Goal: Transaction & Acquisition: Purchase product/service

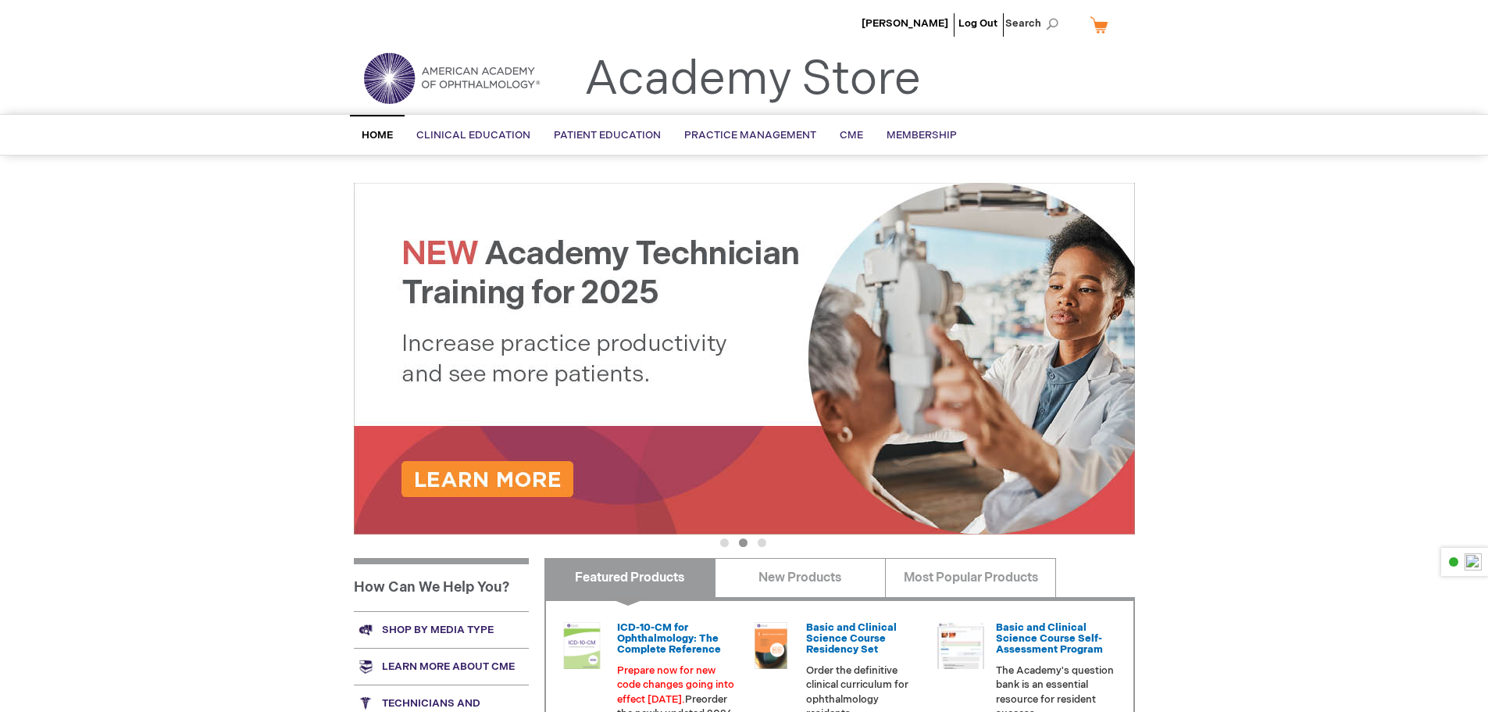
click at [536, 475] on img at bounding box center [744, 359] width 781 height 352
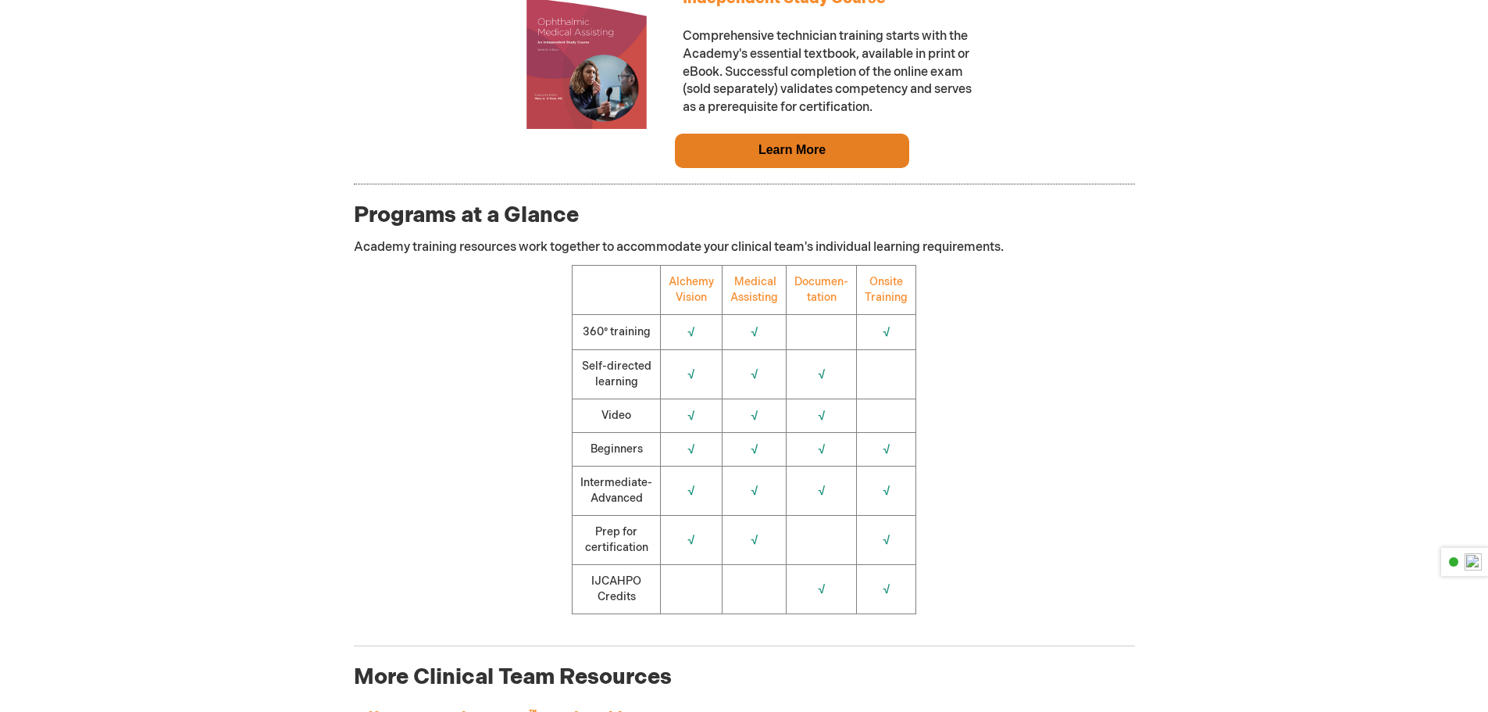
scroll to position [1641, 0]
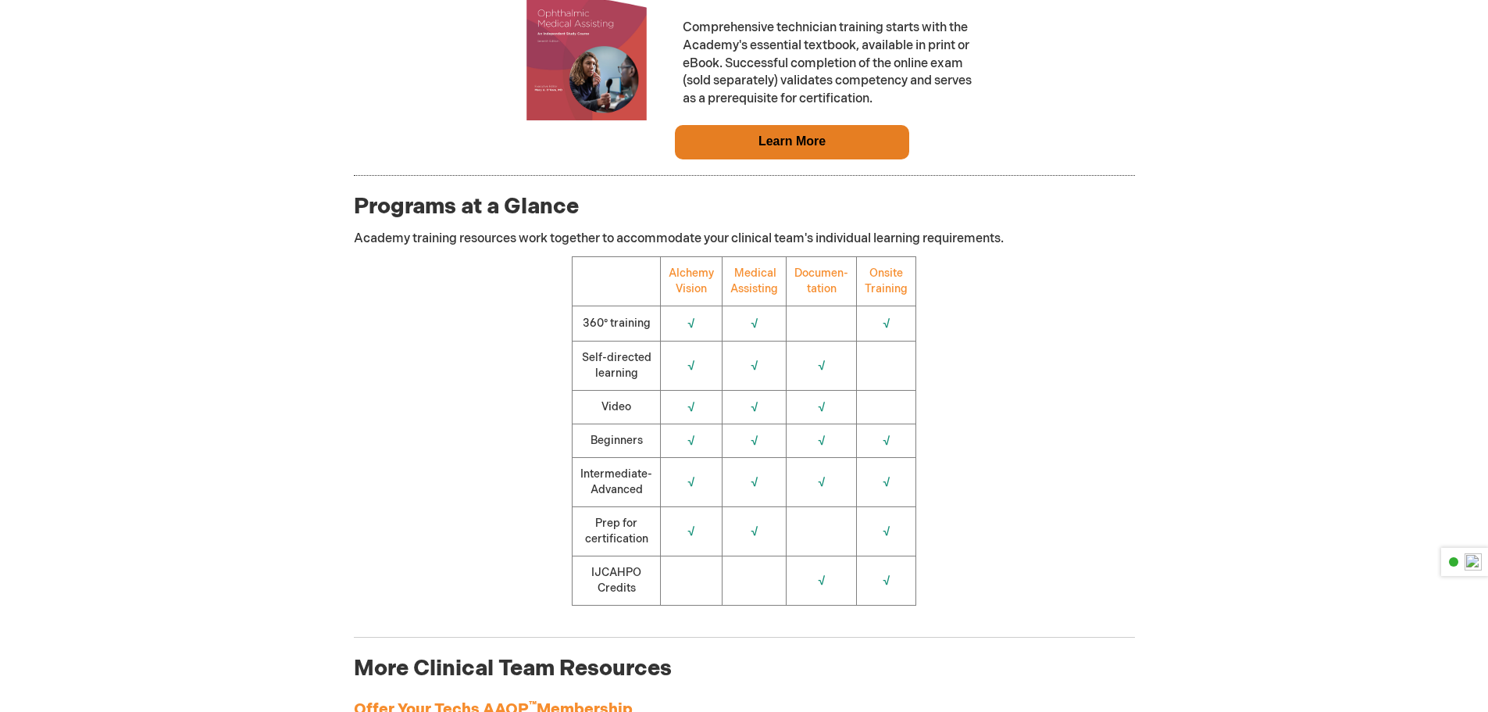
click at [821, 288] on td "Documen-tation" at bounding box center [822, 280] width 70 height 49
click at [820, 294] on link "Documen-tation" at bounding box center [822, 280] width 54 height 29
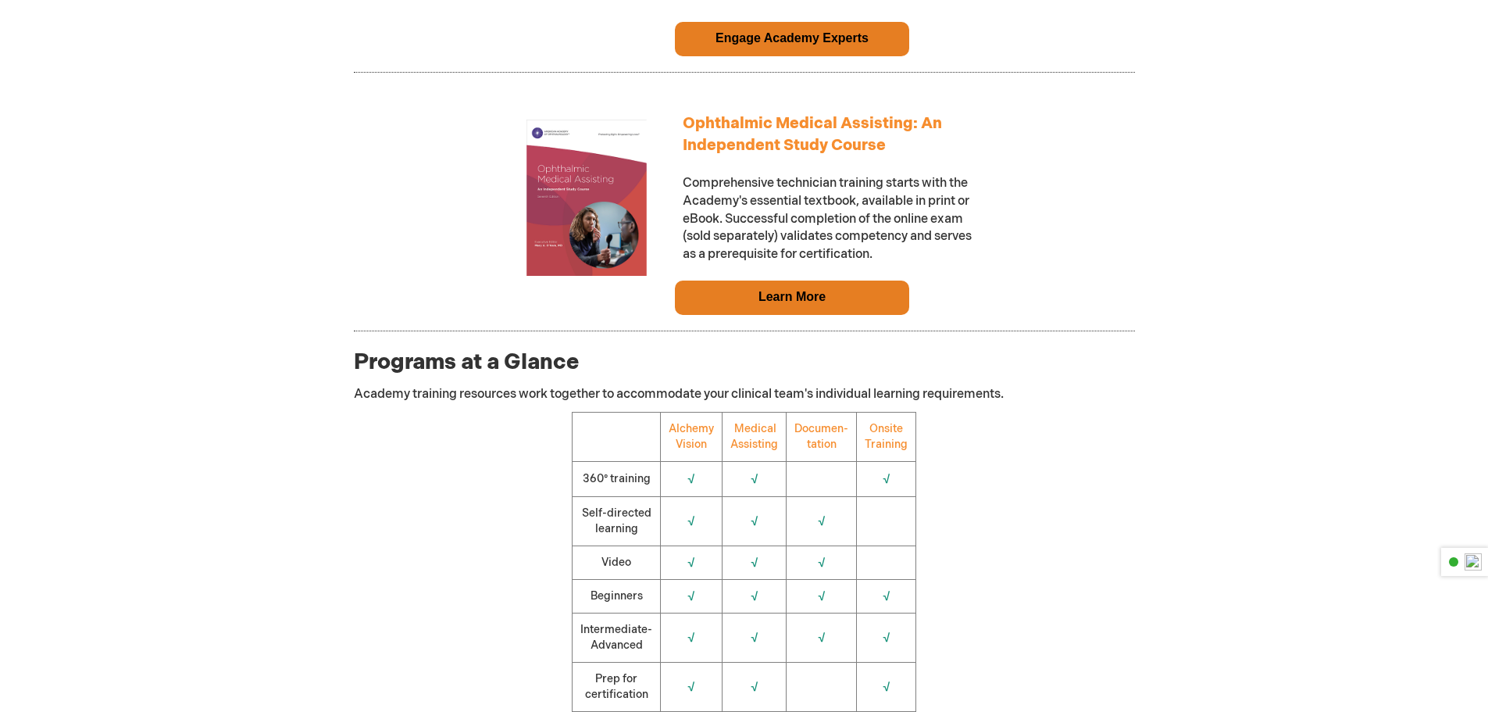
scroll to position [1484, 0]
click at [593, 227] on img at bounding box center [587, 198] width 156 height 156
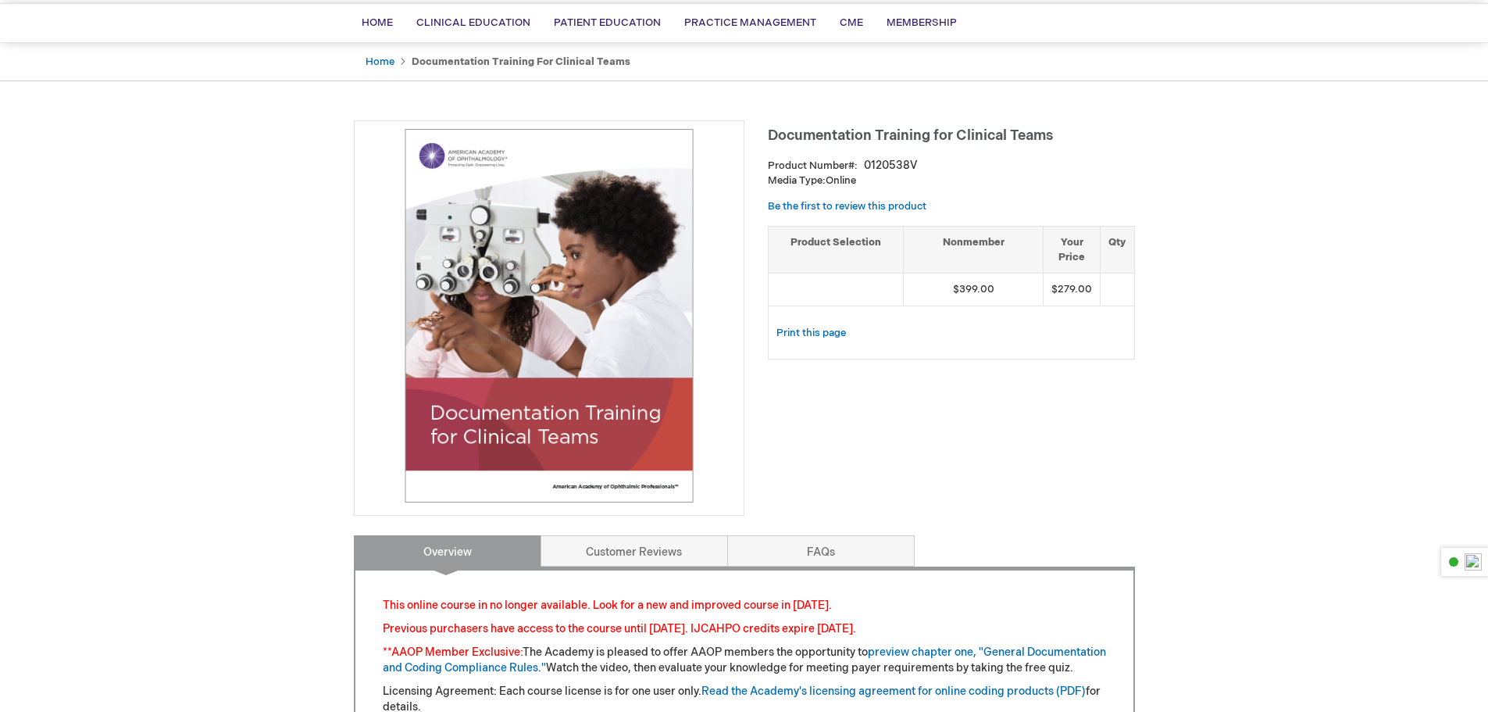
scroll to position [78, 0]
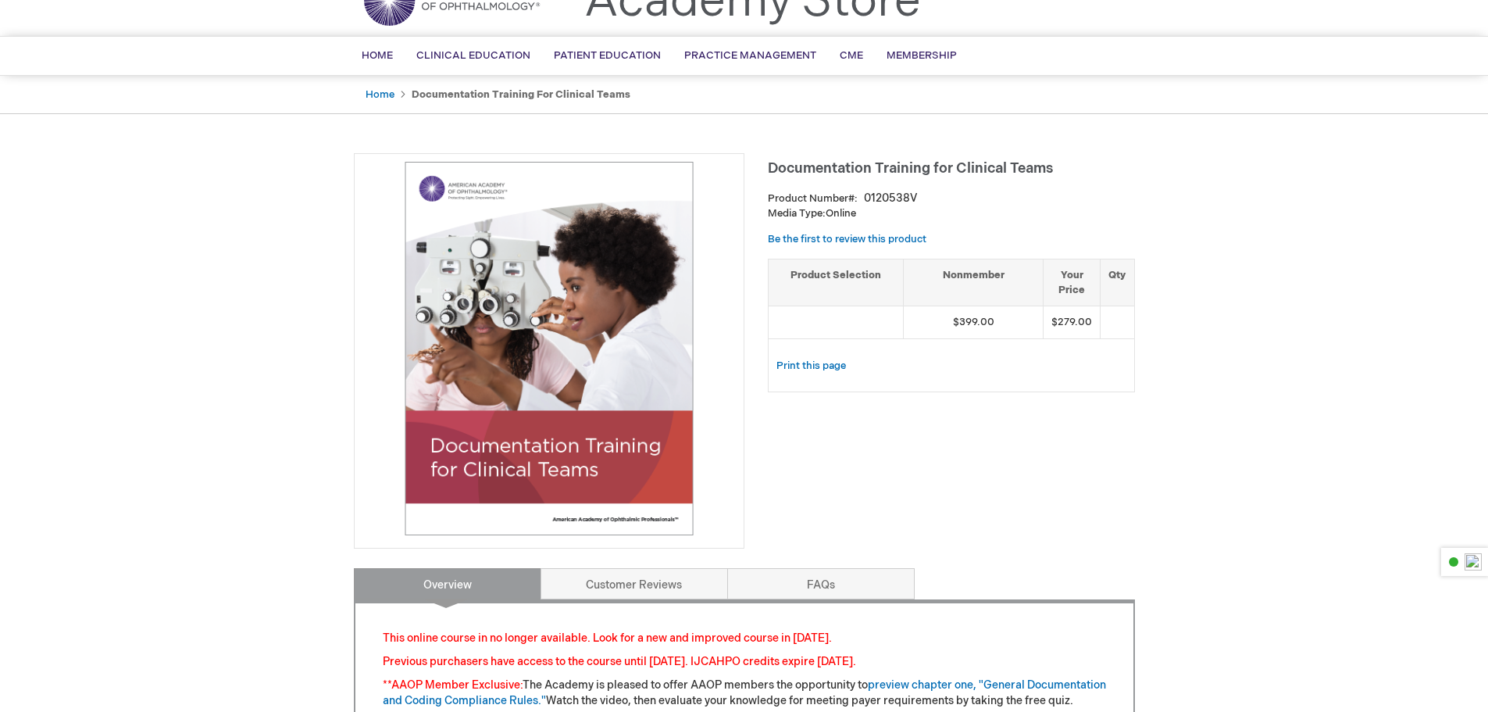
click at [1142, 323] on main "Documentation Training for Clinical Teams Product Number 0120538V Media Type: O…" at bounding box center [744, 643] width 805 height 1011
drag, startPoint x: 993, startPoint y: 411, endPoint x: 945, endPoint y: 327, distance: 96.2
click at [992, 416] on div "Documentation Training for Clinical Teams Product Number 0120538V Media Type: O…" at bounding box center [744, 552] width 781 height 798
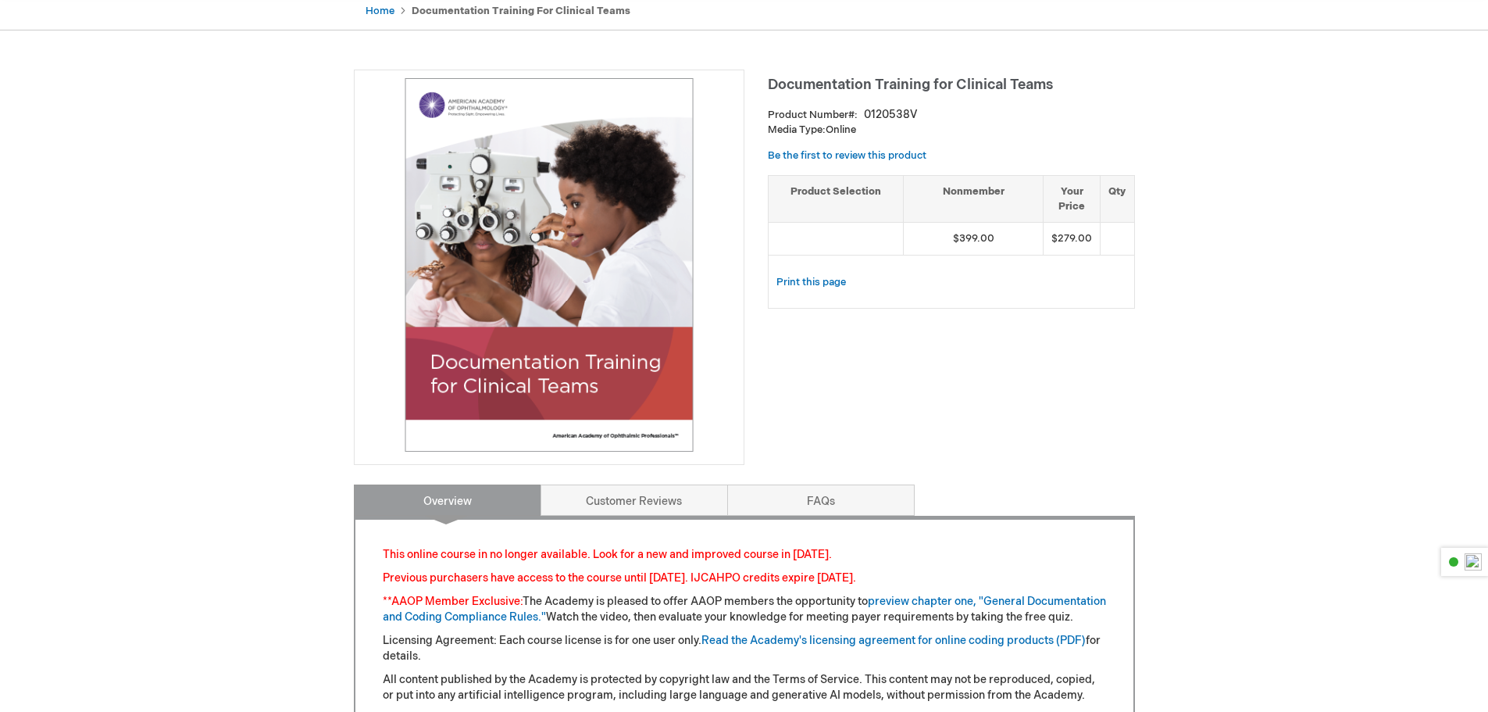
scroll to position [0, 0]
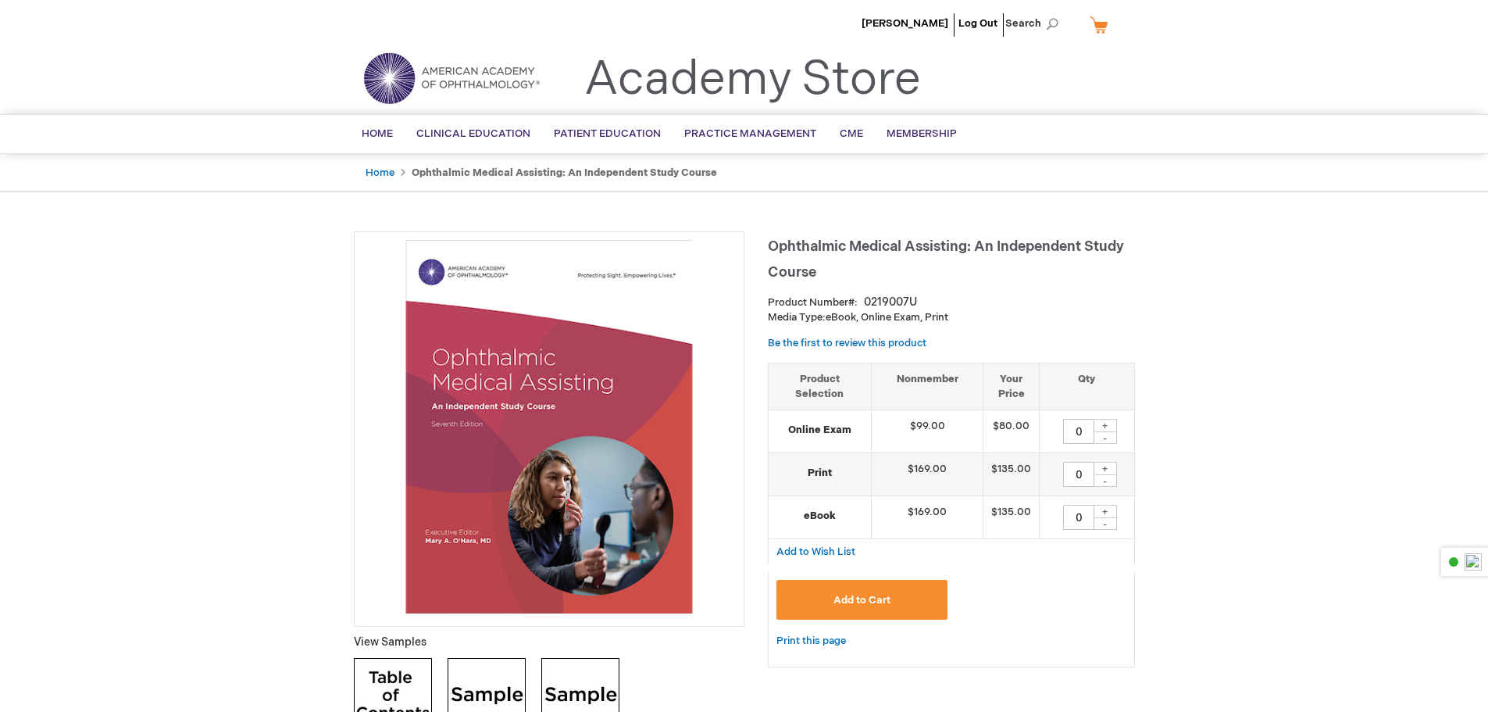
click at [1084, 477] on input "0" at bounding box center [1078, 474] width 31 height 25
type input "05"
click at [1085, 509] on input "0" at bounding box center [1078, 517] width 31 height 25
click at [1102, 513] on div "+" at bounding box center [1105, 511] width 23 height 13
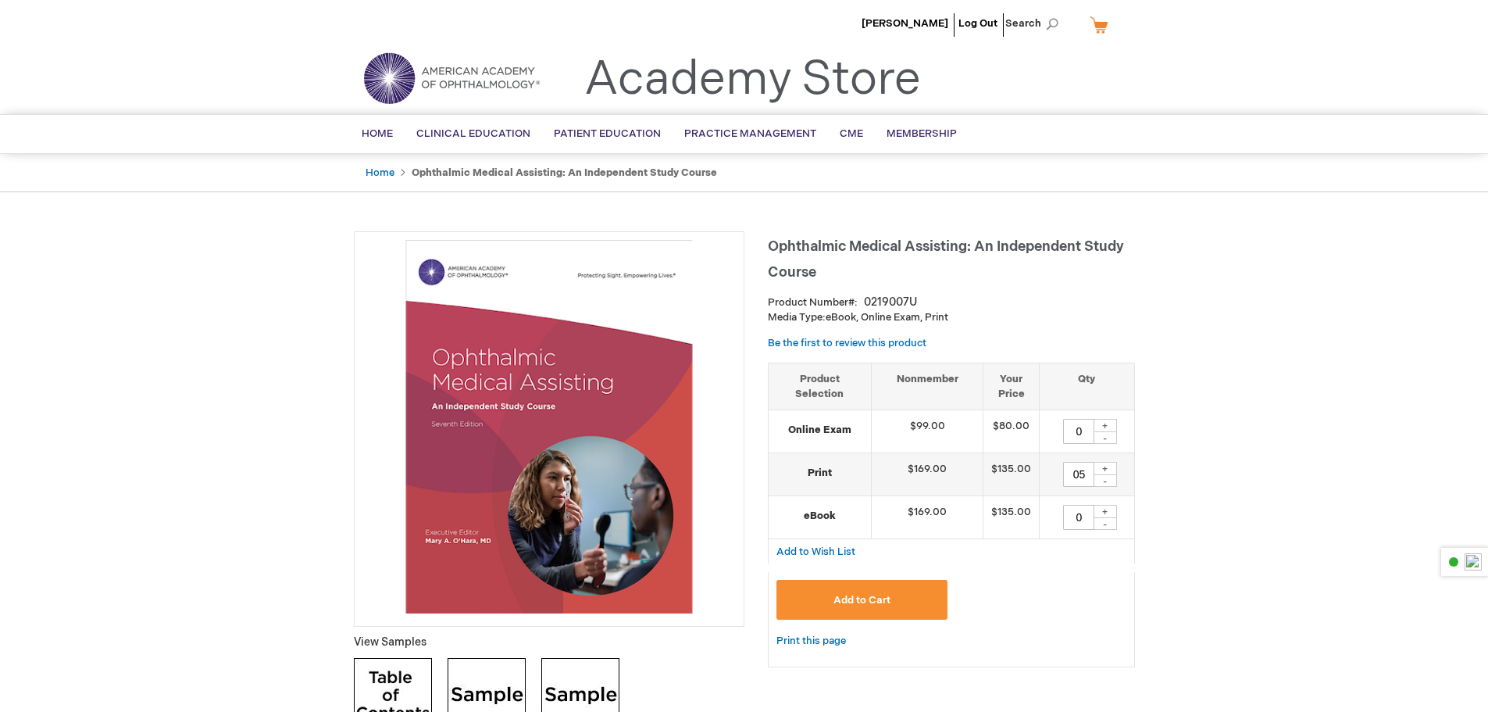
type input "1"
click at [1106, 481] on div "-" at bounding box center [1105, 480] width 23 height 13
click at [1105, 473] on div "+" at bounding box center [1105, 468] width 23 height 13
type input "5"
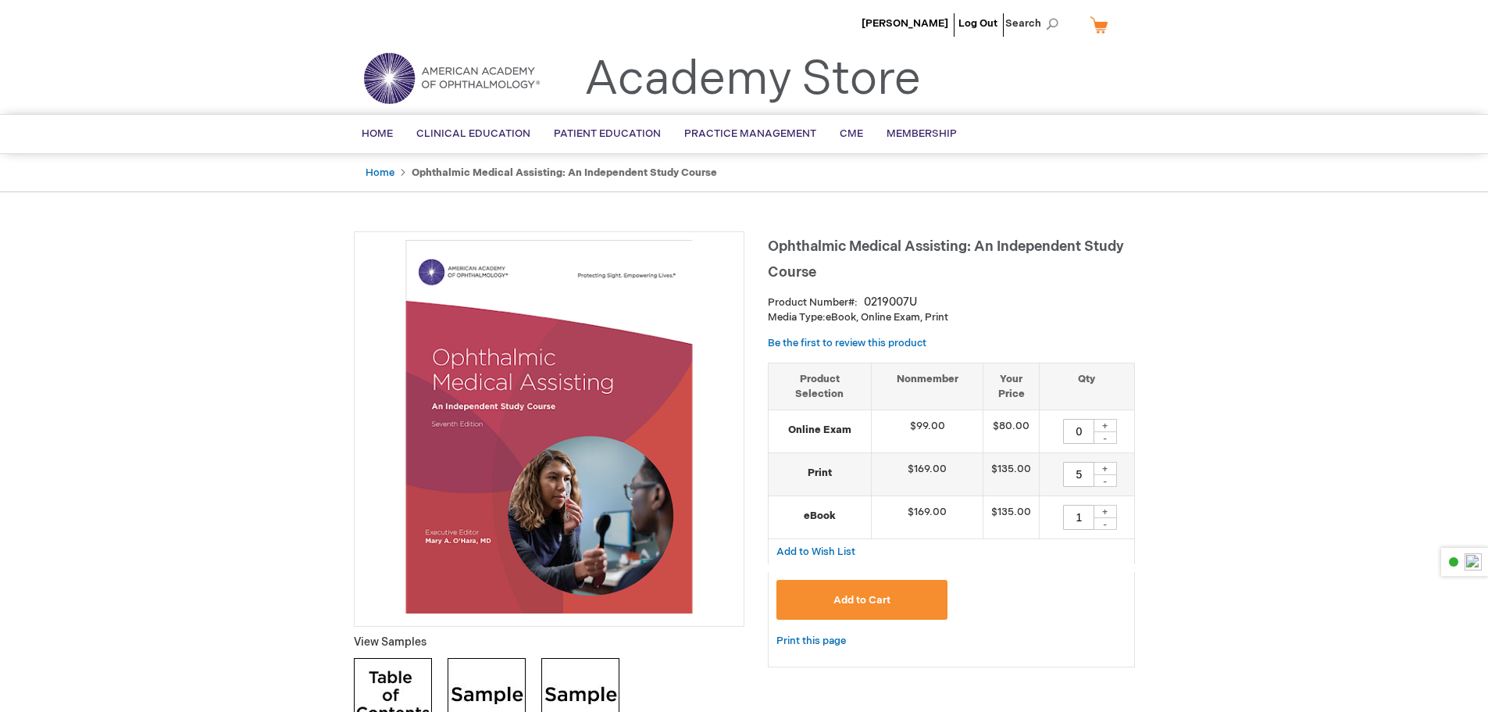
click at [853, 603] on span "Add to Cart" at bounding box center [862, 600] width 57 height 13
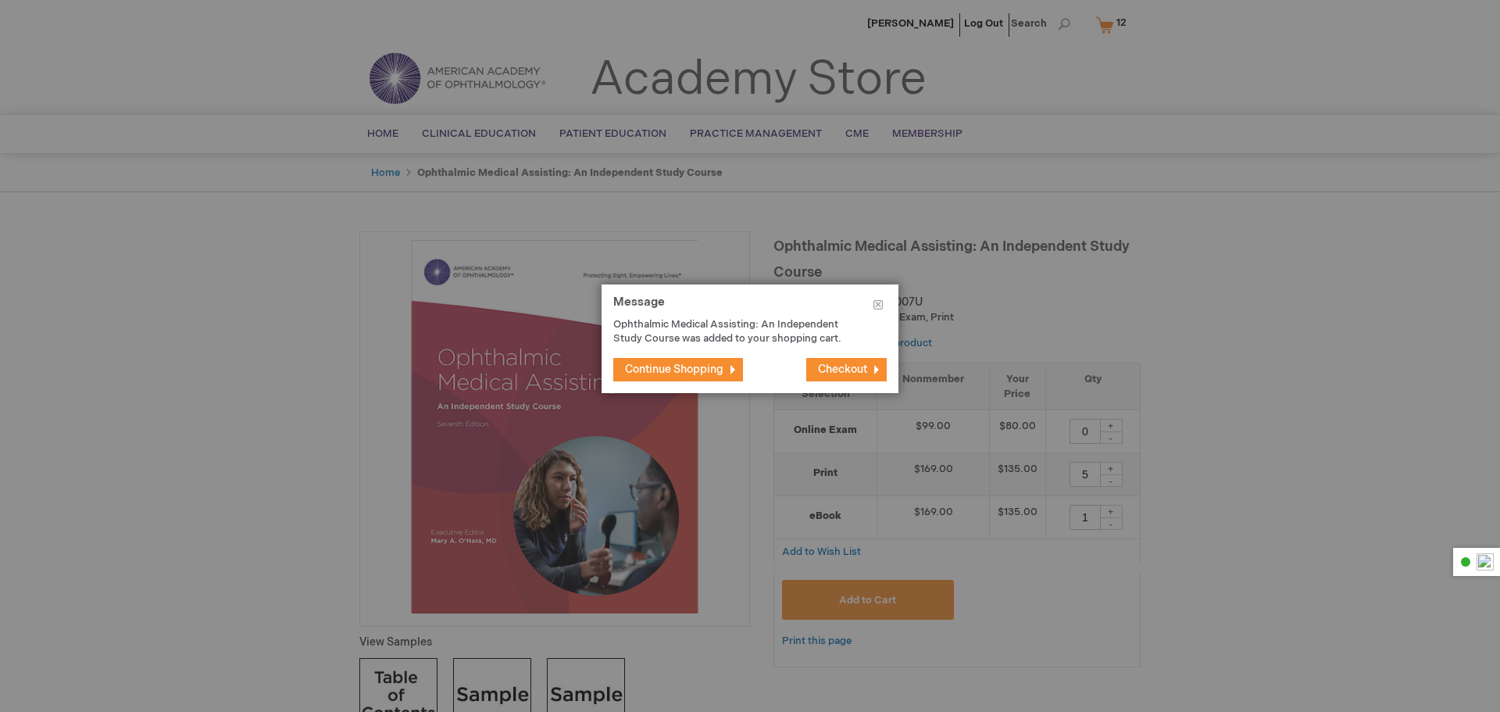
click at [827, 375] on span "Checkout" at bounding box center [842, 369] width 49 height 13
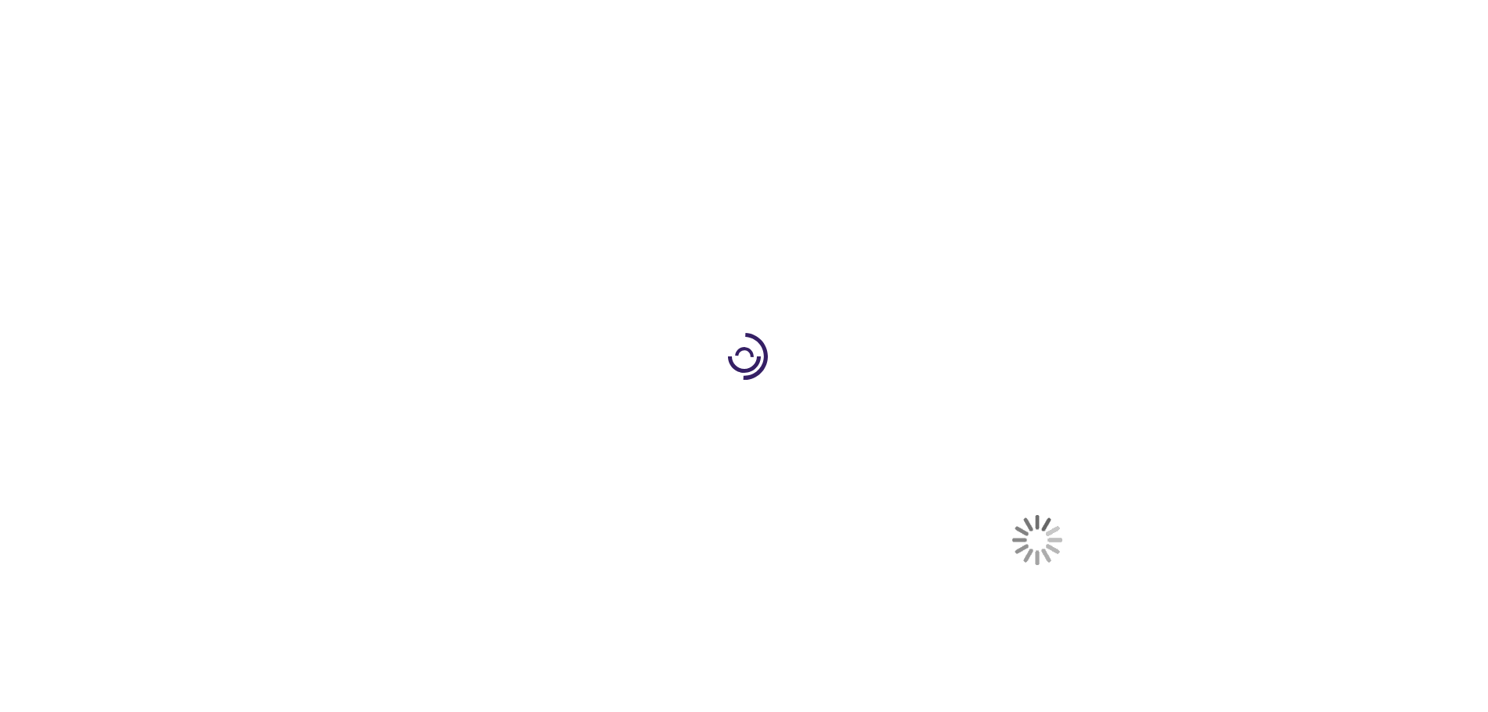
select select "US"
select select "18"
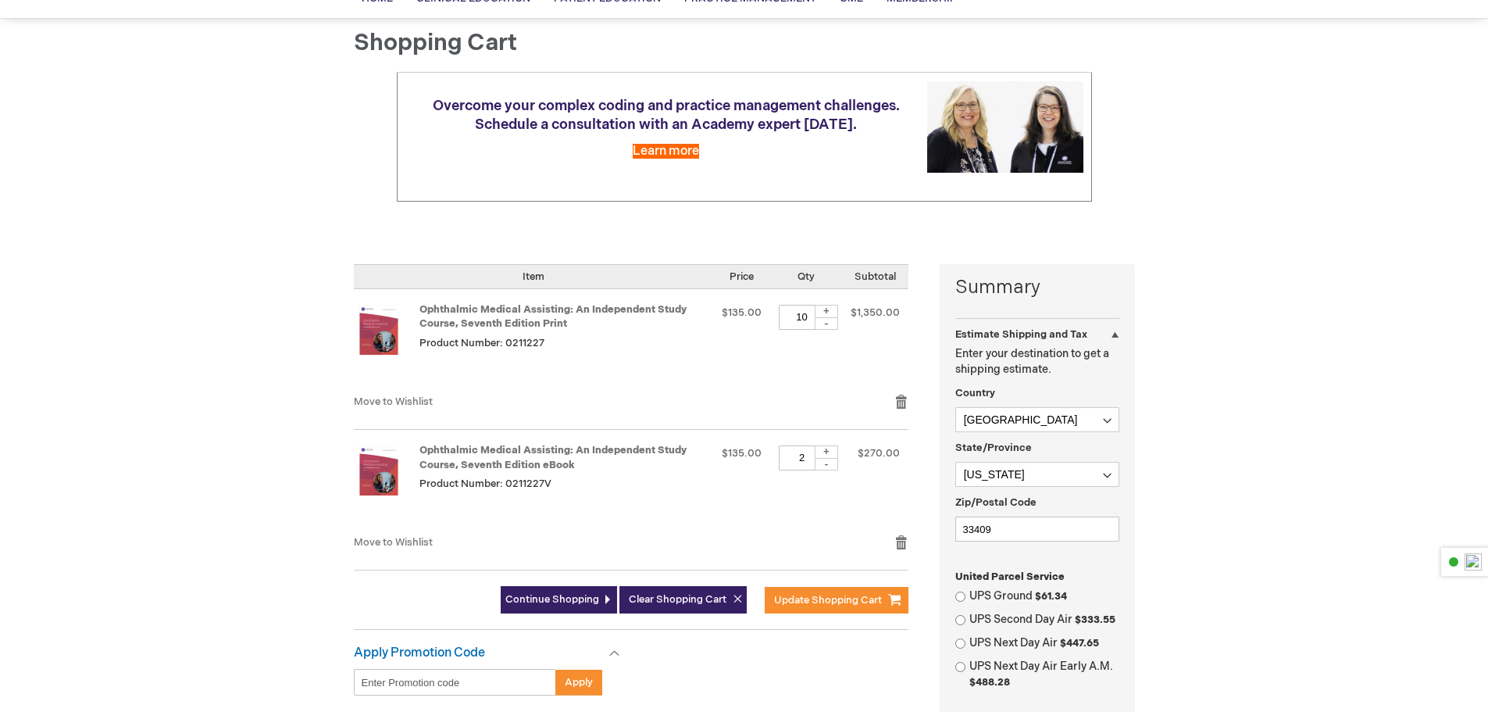
scroll to position [156, 0]
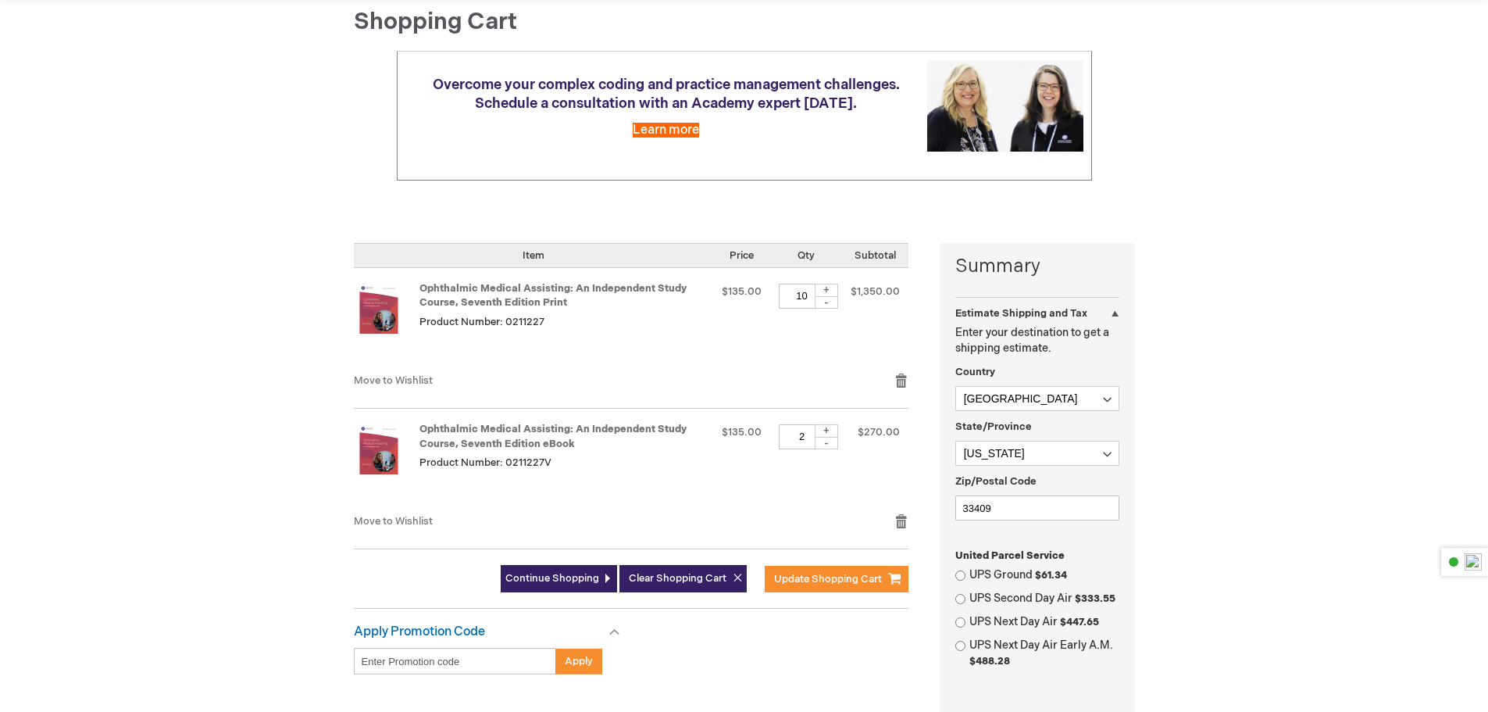
drag, startPoint x: 795, startPoint y: 295, endPoint x: 815, endPoint y: 297, distance: 20.4
click at [815, 297] on div "10 + -" at bounding box center [806, 296] width 55 height 25
type input "5"
click at [806, 348] on td "Qty 5 + -" at bounding box center [806, 320] width 72 height 105
click at [808, 435] on input "2" at bounding box center [802, 436] width 47 height 25
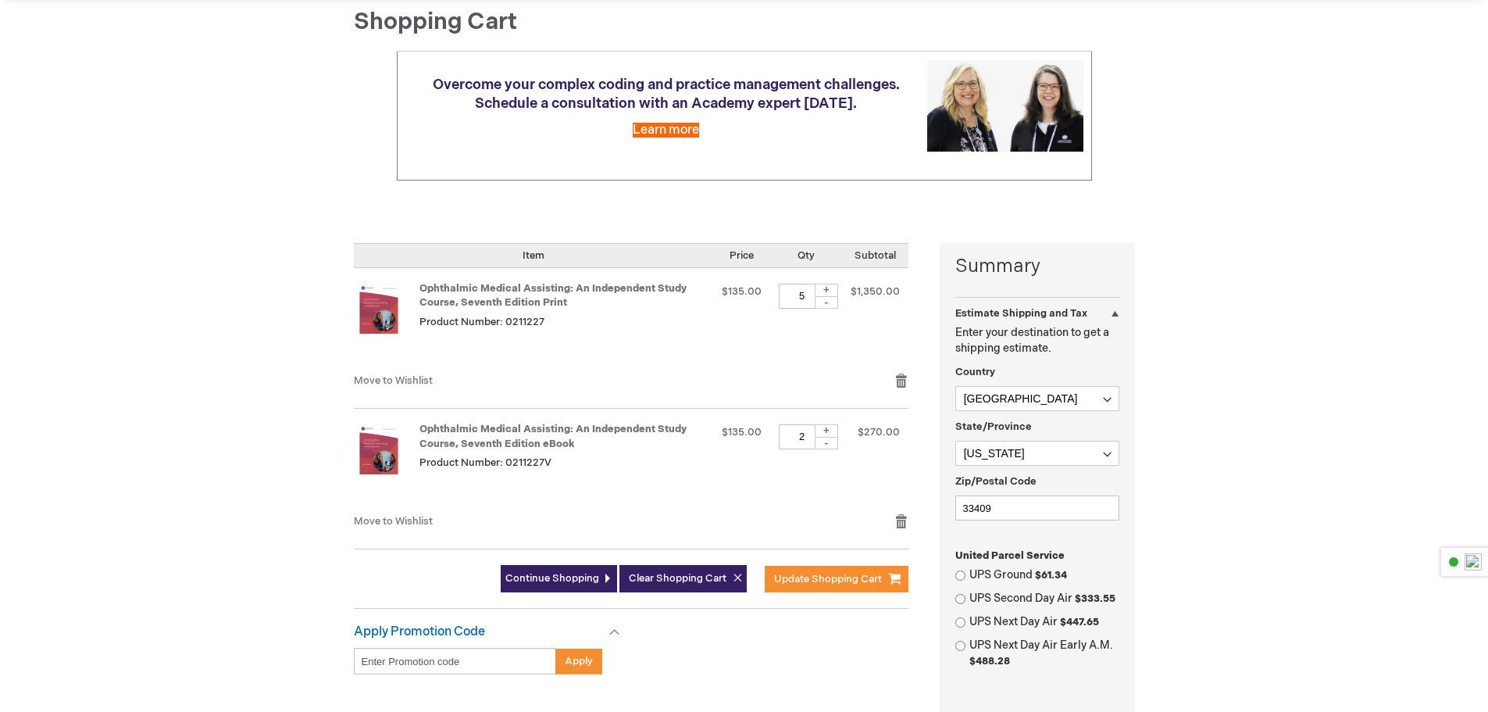
click at [808, 435] on input "2" at bounding box center [802, 436] width 47 height 25
type input "1"
click at [862, 381] on div "Move to Wishlist Remove item" at bounding box center [631, 386] width 555 height 27
click at [0, 556] on div at bounding box center [0, 556] width 0 height 0
click at [1360, 427] on div "Jason Gonzalez Log Out Search My Cart 12 12 items CLOSE RECENTLY ADDED ITEM(S) …" at bounding box center [744, 530] width 1488 height 1372
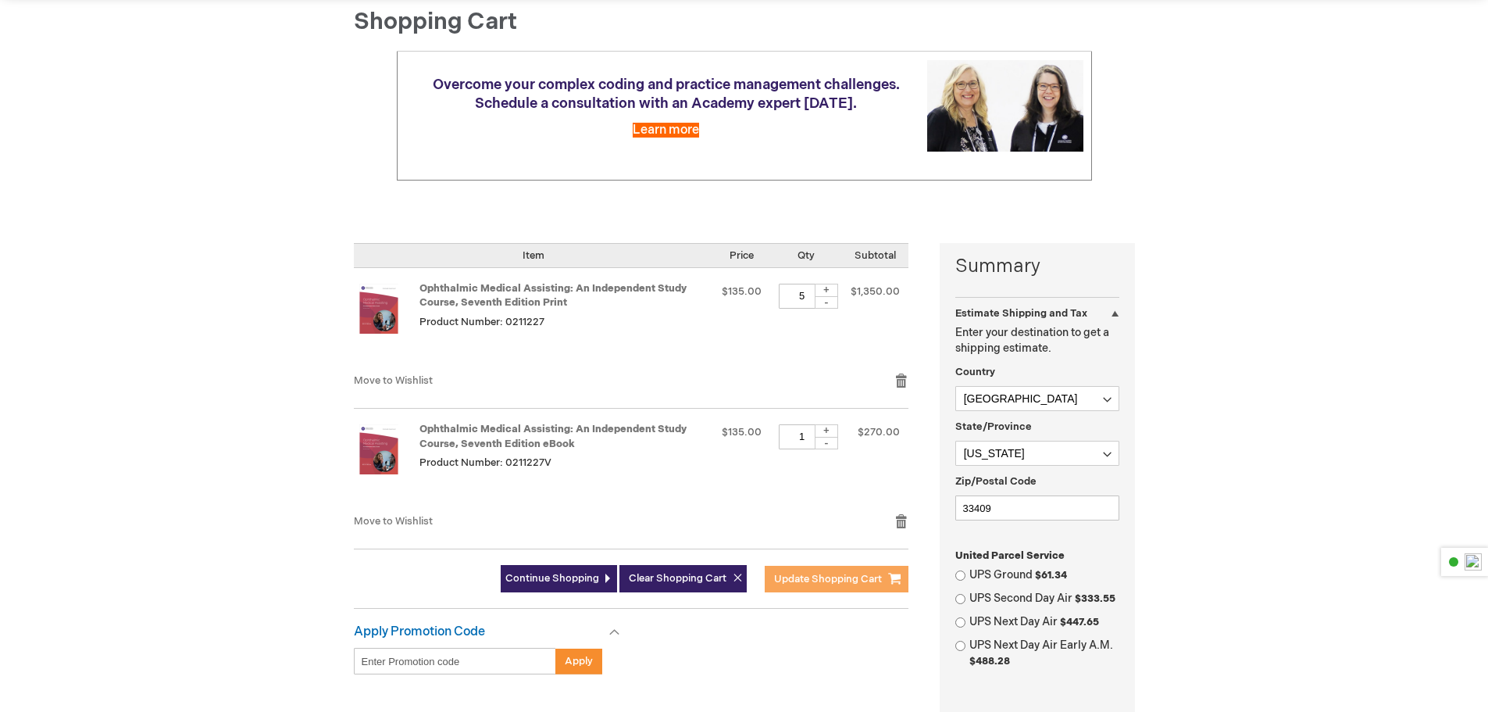
click at [810, 584] on span "Update Shopping Cart" at bounding box center [828, 579] width 108 height 13
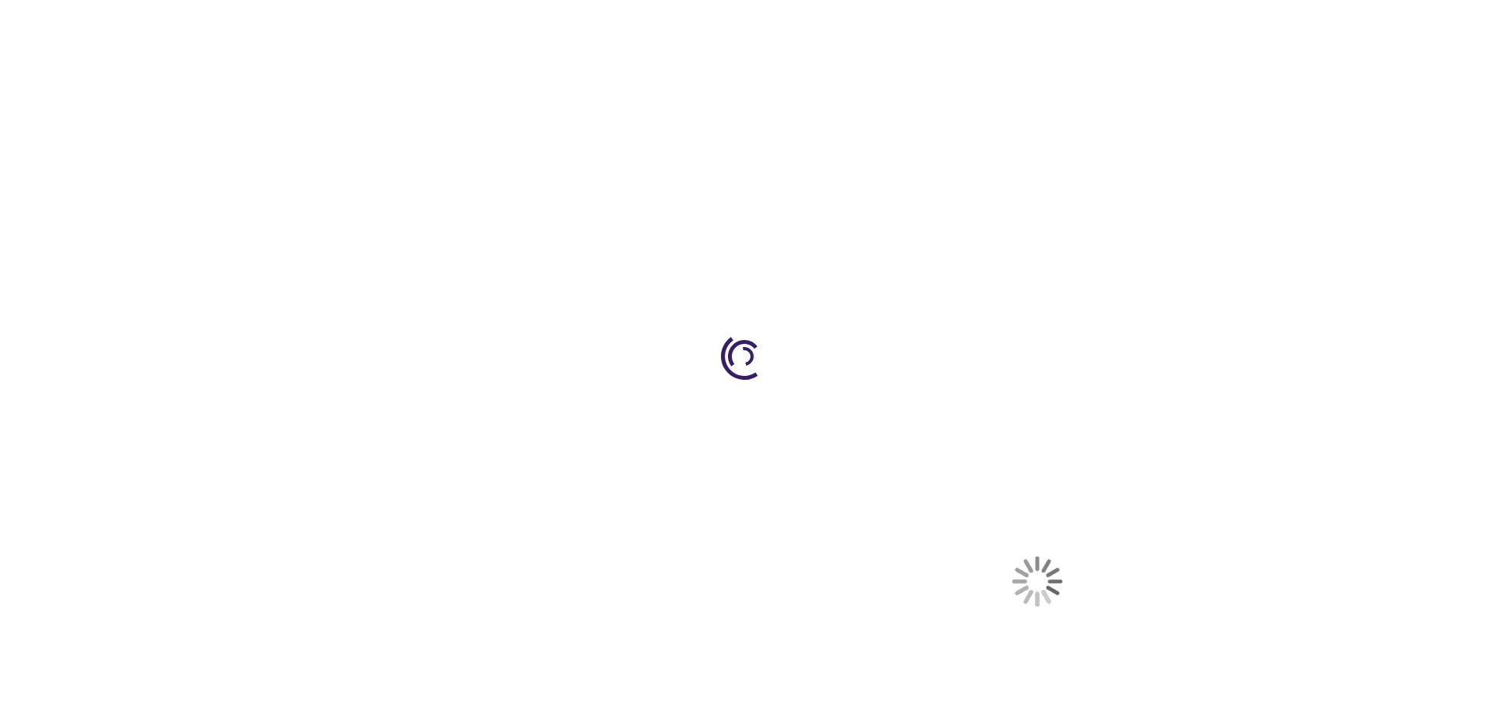
select select "US"
select select "18"
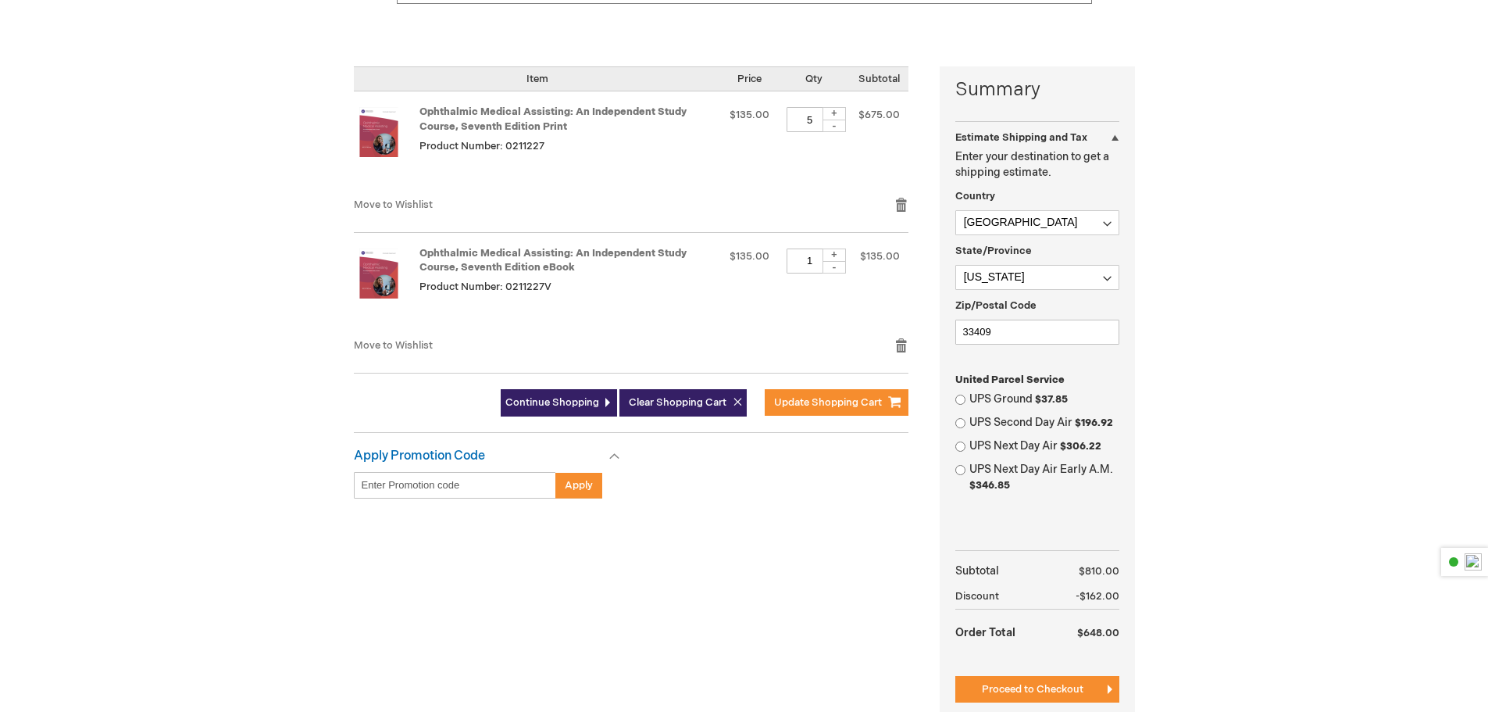
scroll to position [391, 0]
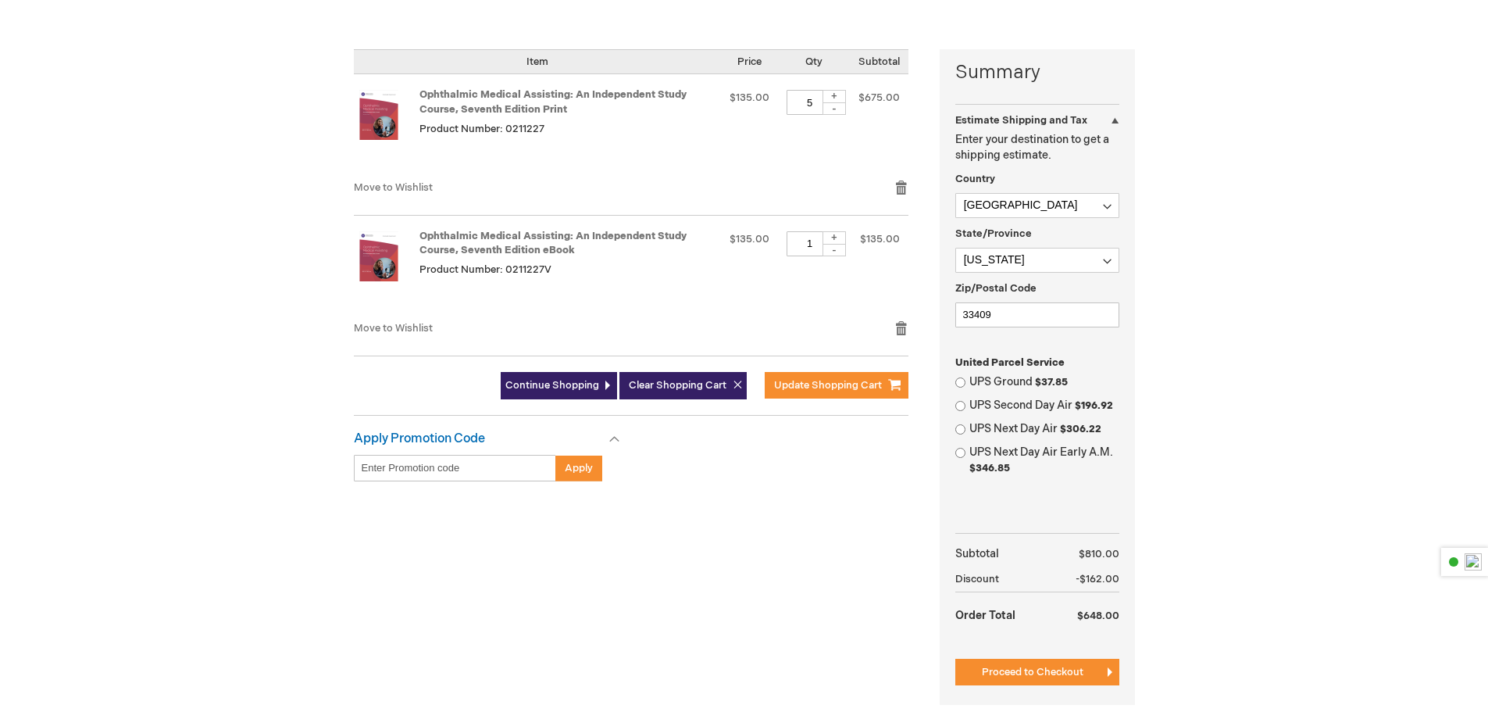
click at [1027, 381] on label "UPS Ground $37.85" at bounding box center [1045, 382] width 150 height 16
click at [966, 381] on input "UPS Ground $37.85" at bounding box center [961, 382] width 10 height 10
radio input "true"
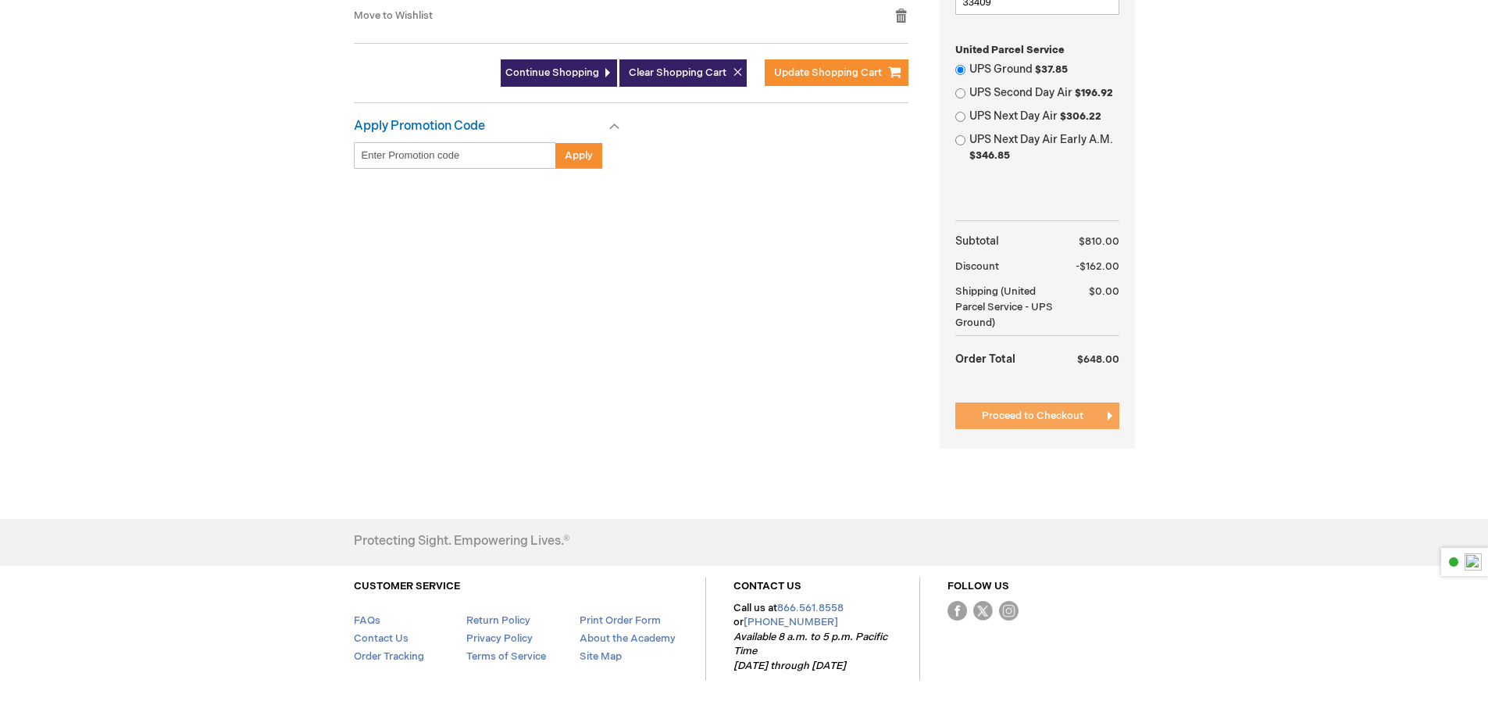
click at [1063, 408] on button "Proceed to Checkout" at bounding box center [1038, 415] width 164 height 27
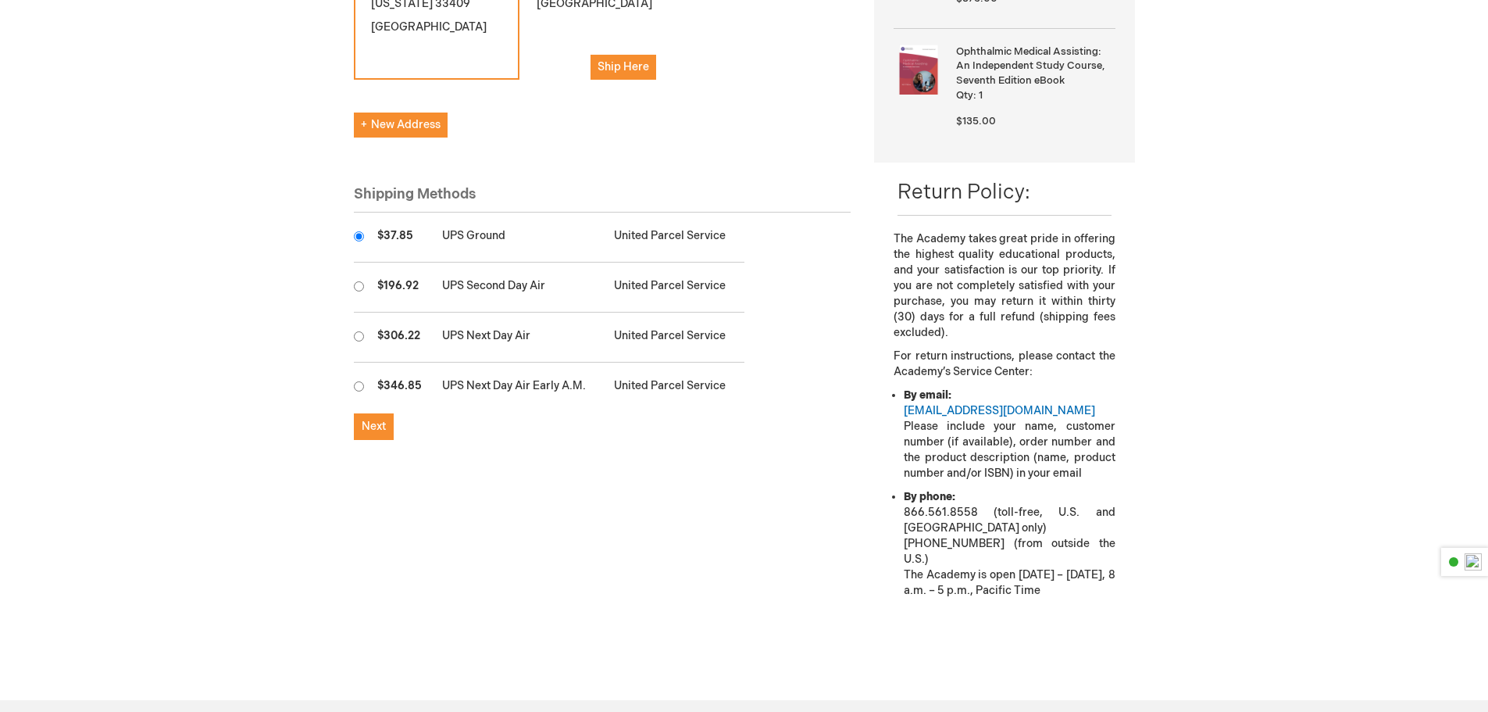
scroll to position [469, 0]
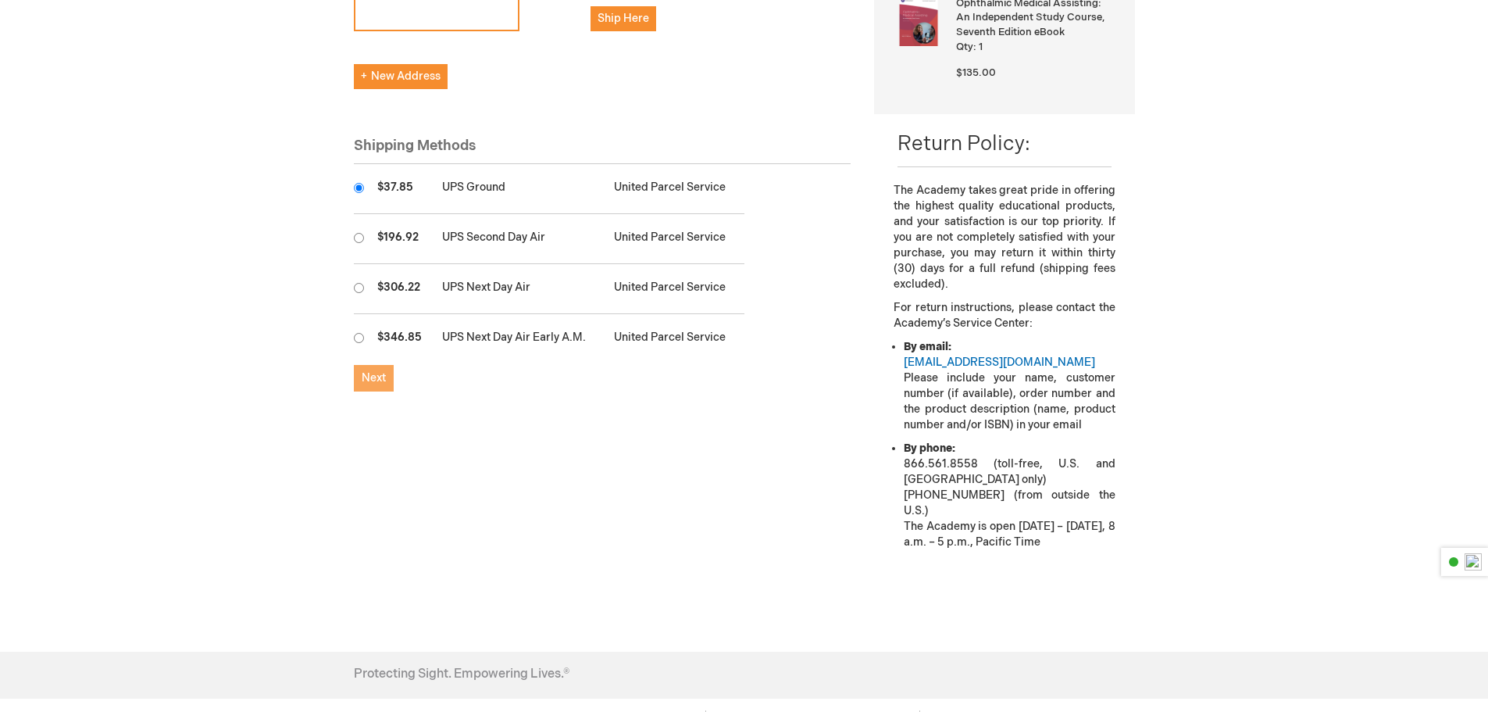
click at [378, 371] on span "Next" at bounding box center [374, 377] width 24 height 13
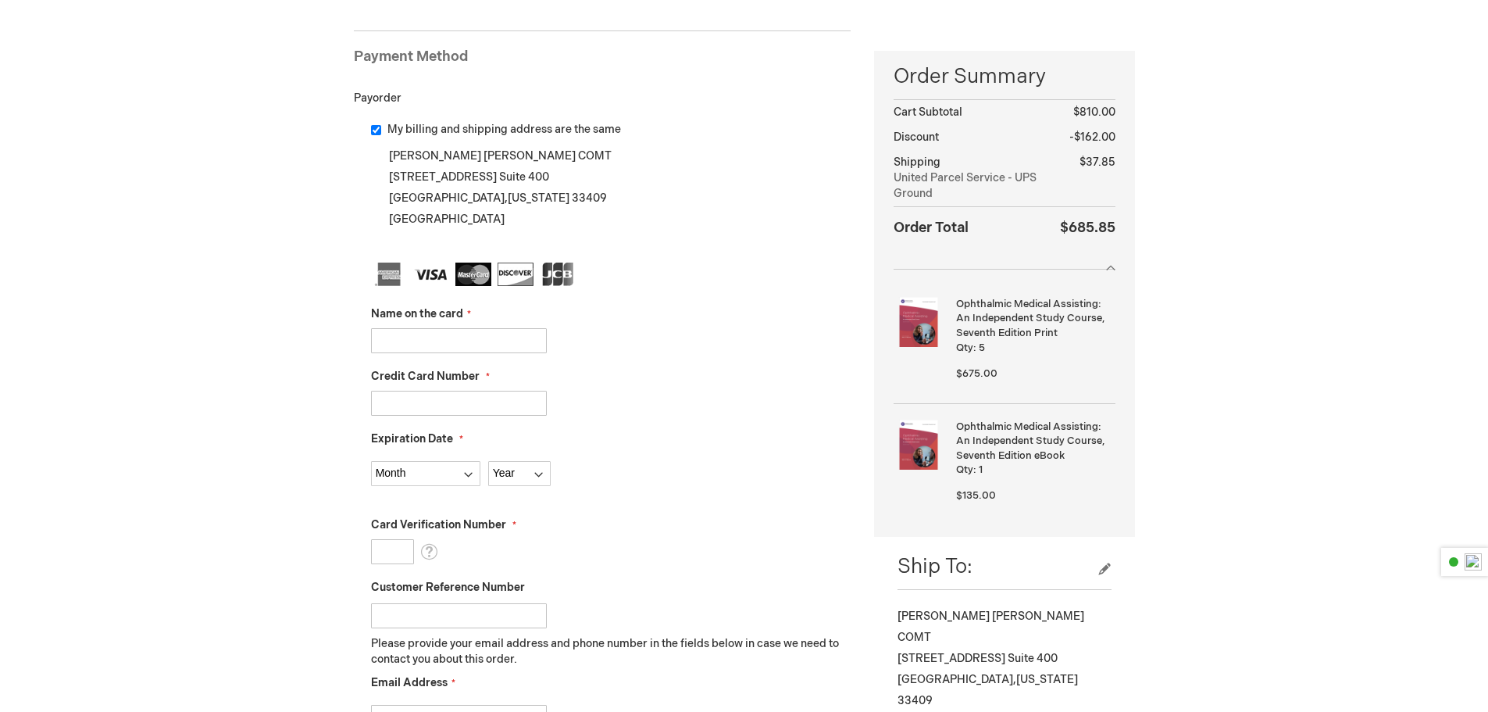
scroll to position [234, 0]
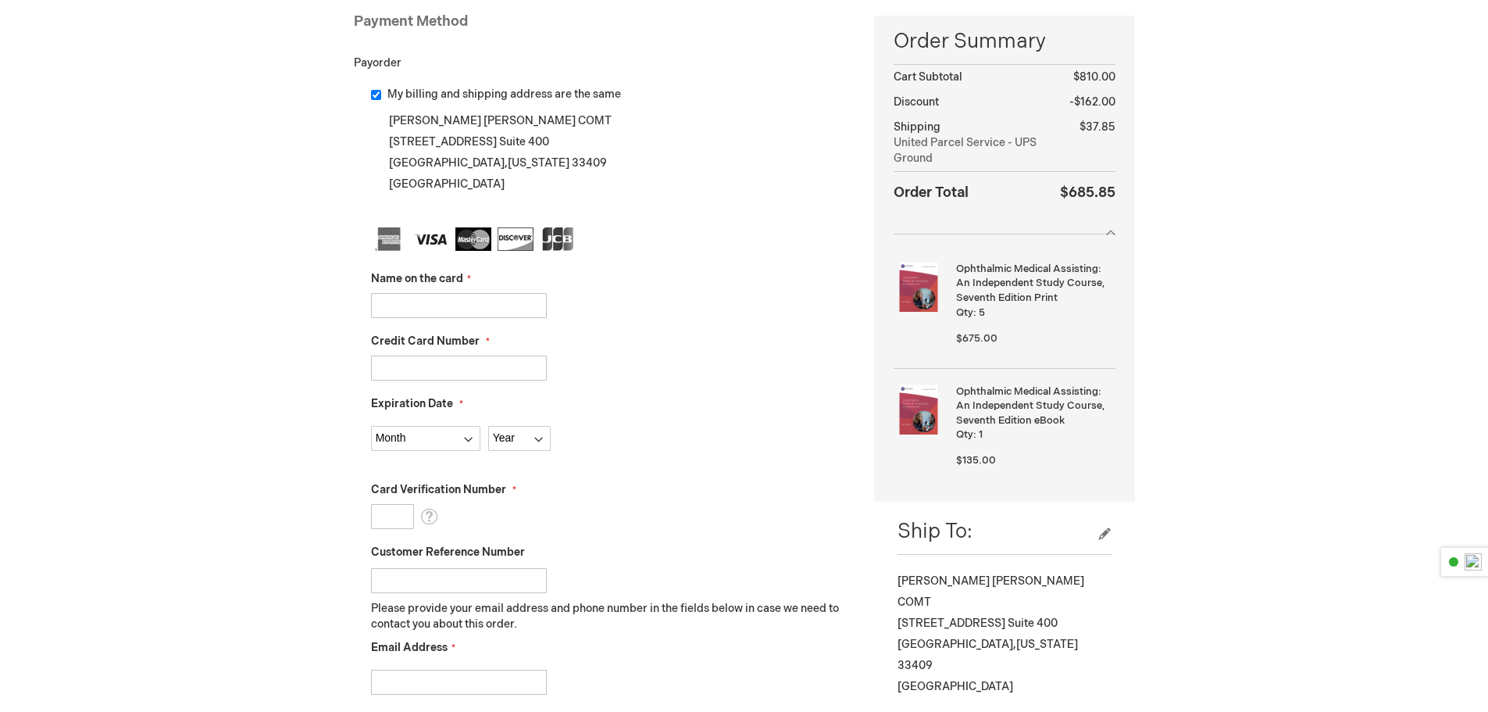
click at [491, 305] on input "Name on the card" at bounding box center [459, 305] width 176 height 25
type input "David Mittleman"
type input "5189410169925842"
click at [429, 438] on select "Month 01 - January 02 - February 03 - March 04 - April 05 - May 06 - June 07 - …" at bounding box center [425, 438] width 109 height 25
select select "9"
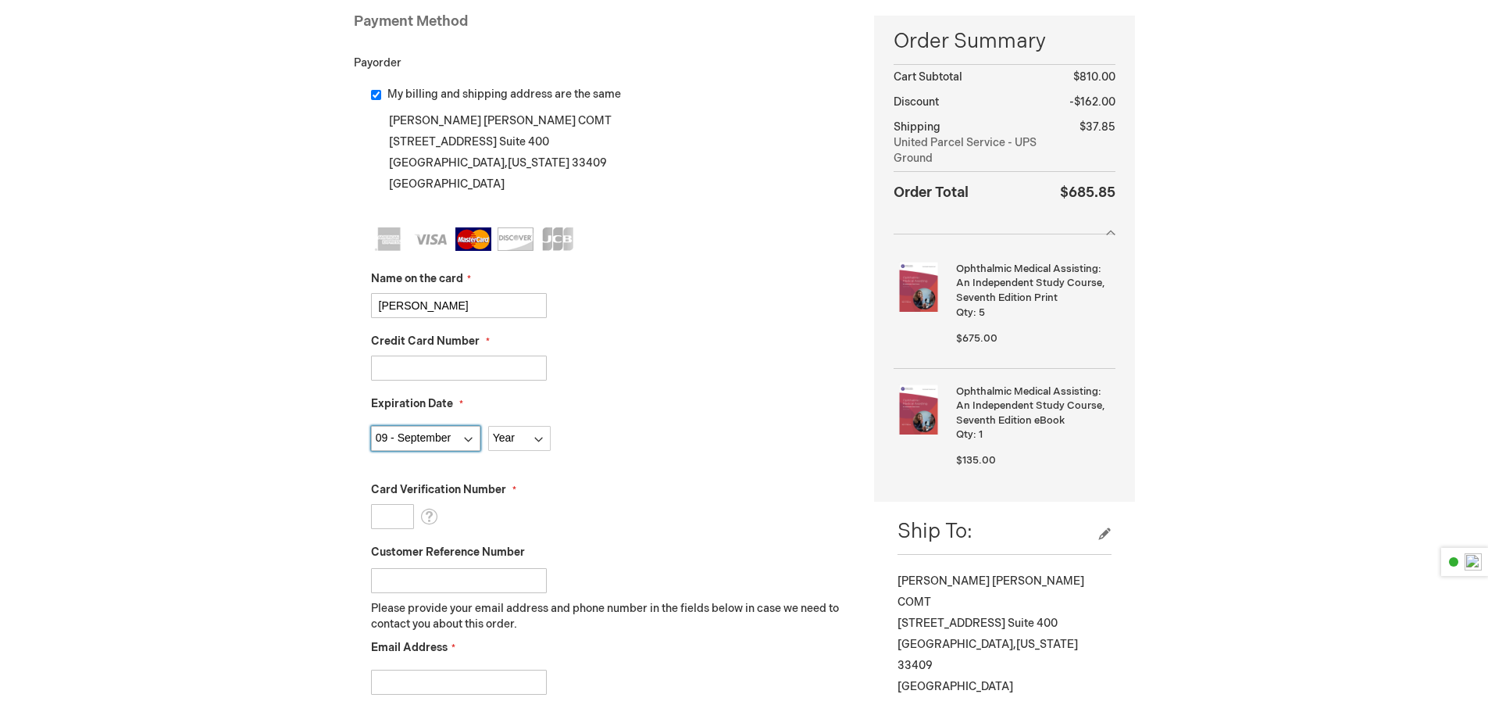
click at [371, 426] on select "Month 01 - January 02 - February 03 - March 04 - April 05 - May 06 - June 07 - …" at bounding box center [425, 438] width 109 height 25
click at [524, 432] on select "Year 2025 2026 2027 2028 2029 2030 2031 2032 2033 2034 2035" at bounding box center [519, 438] width 63 height 25
select select "2028"
click at [488, 426] on select "Year 2025 2026 2027 2028 2029 2030 2031 2032 2033 2034 2035" at bounding box center [519, 438] width 63 height 25
click at [395, 515] on input "Card Verification Number" at bounding box center [392, 516] width 43 height 25
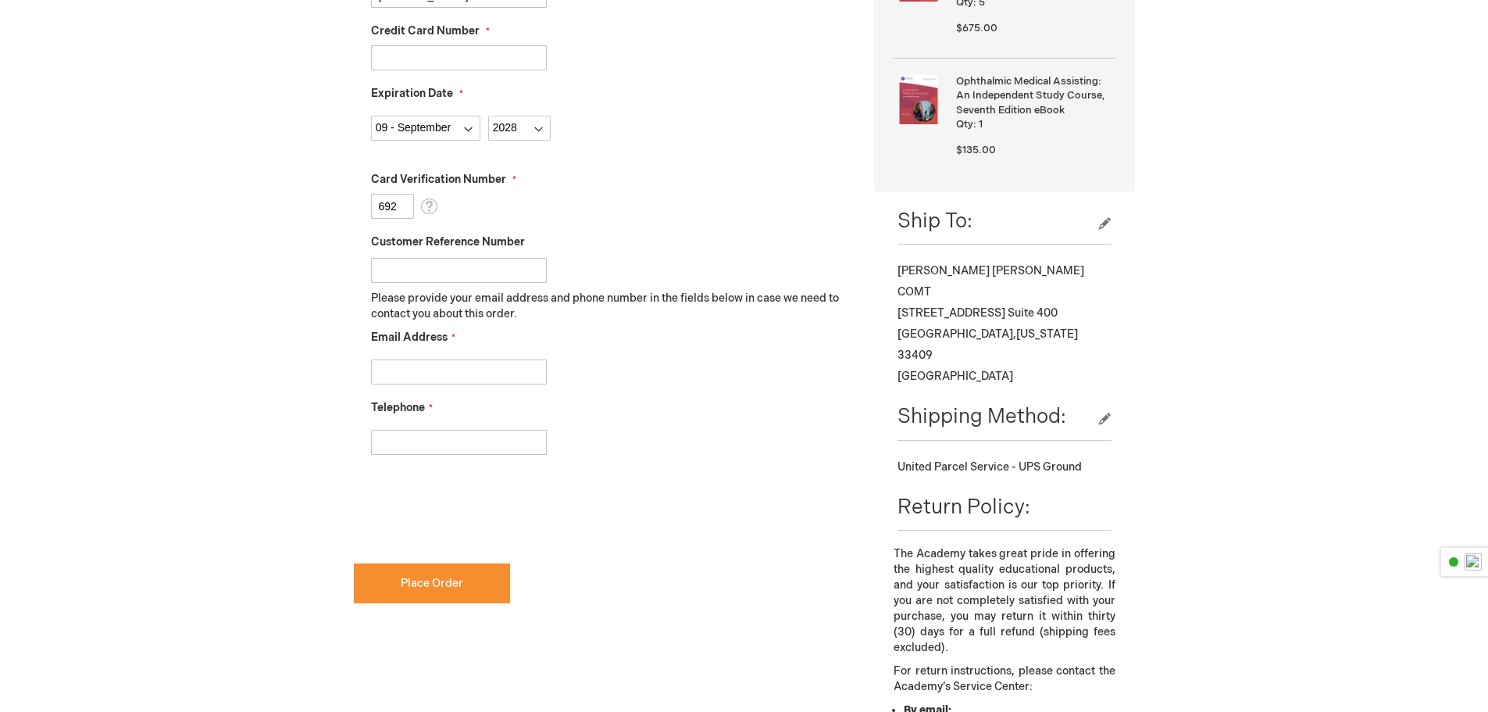
scroll to position [547, 0]
type input "692"
click at [482, 265] on input "Customer Reference Number" at bounding box center [459, 267] width 176 height 25
type input "JG9425"
click at [433, 371] on input "Email Address" at bounding box center [459, 369] width 176 height 25
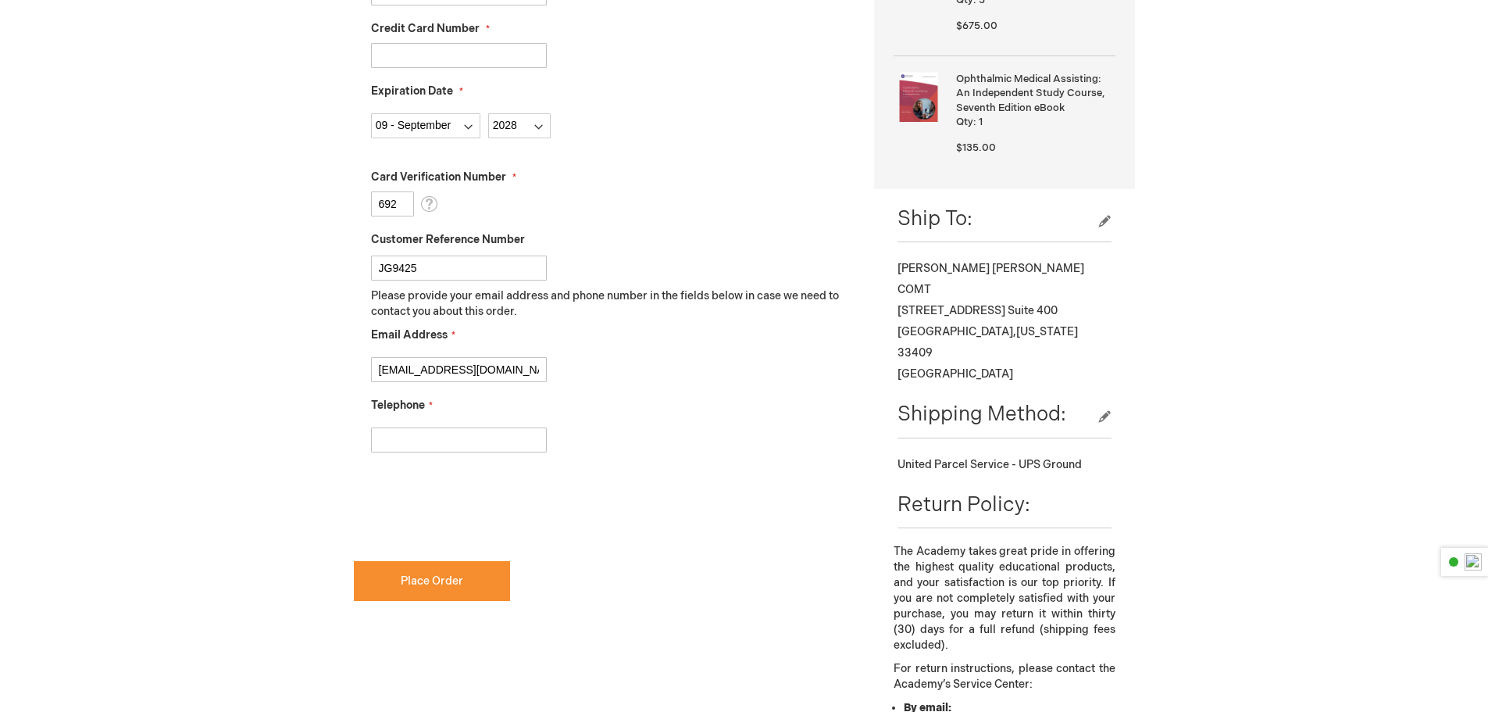
type input "jgonzalez@mittlemaneye.com"
click at [430, 445] on input "Telephone" at bounding box center [459, 439] width 176 height 25
type input "5612843575"
checkbox input "true"
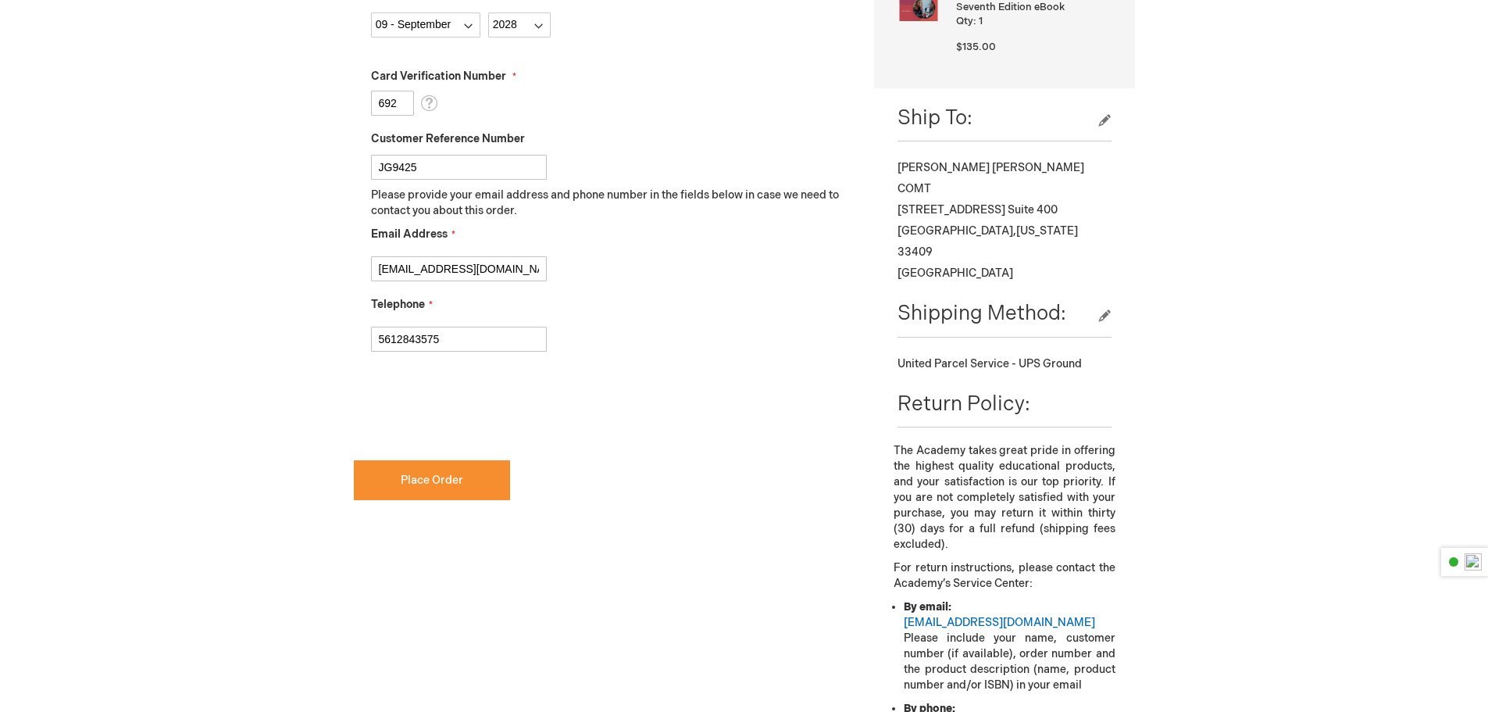
scroll to position [625, 0]
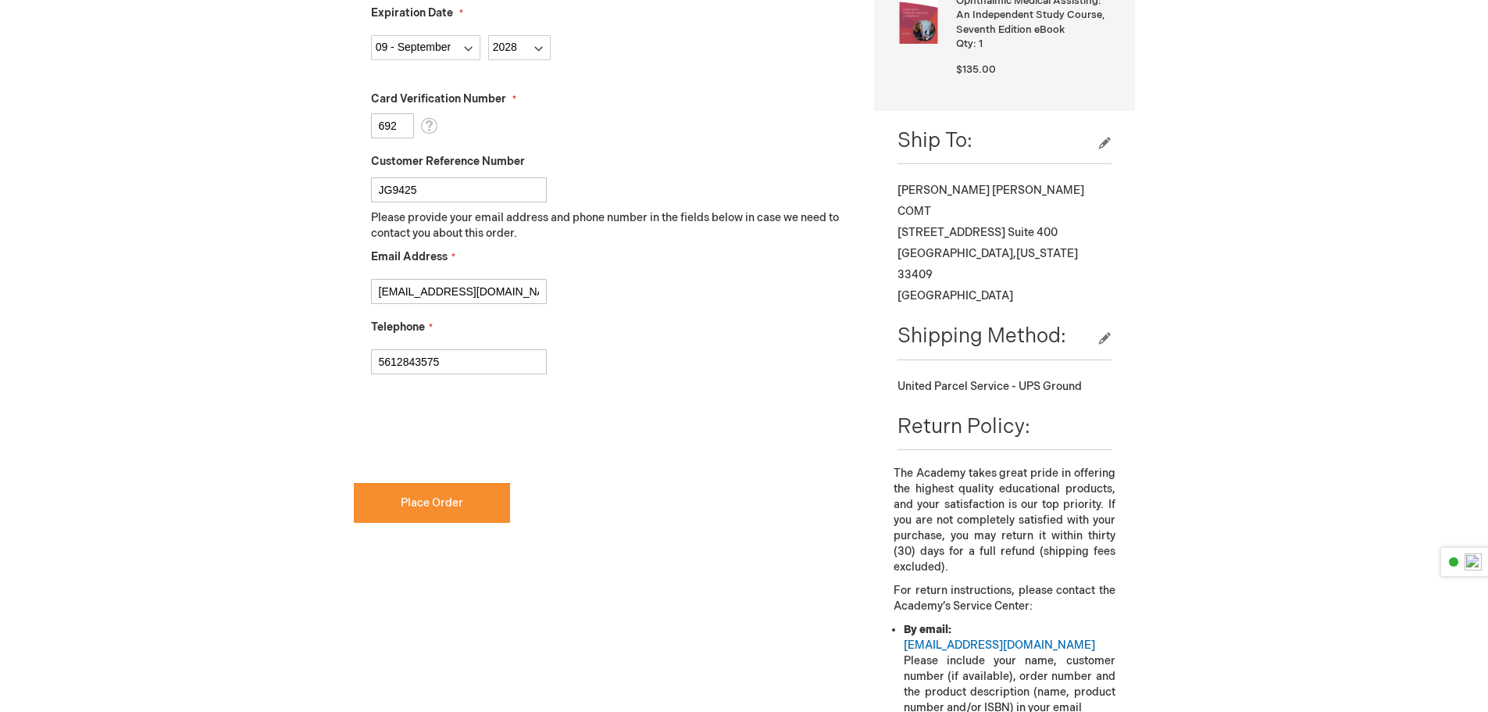
drag, startPoint x: 467, startPoint y: 364, endPoint x: 397, endPoint y: 363, distance: 70.3
click at [397, 363] on input "5612843575" at bounding box center [459, 361] width 176 height 25
type input "5615002020"
click at [782, 348] on div "5615002020" at bounding box center [611, 357] width 481 height 33
click at [466, 495] on button "Place Order" at bounding box center [432, 503] width 156 height 40
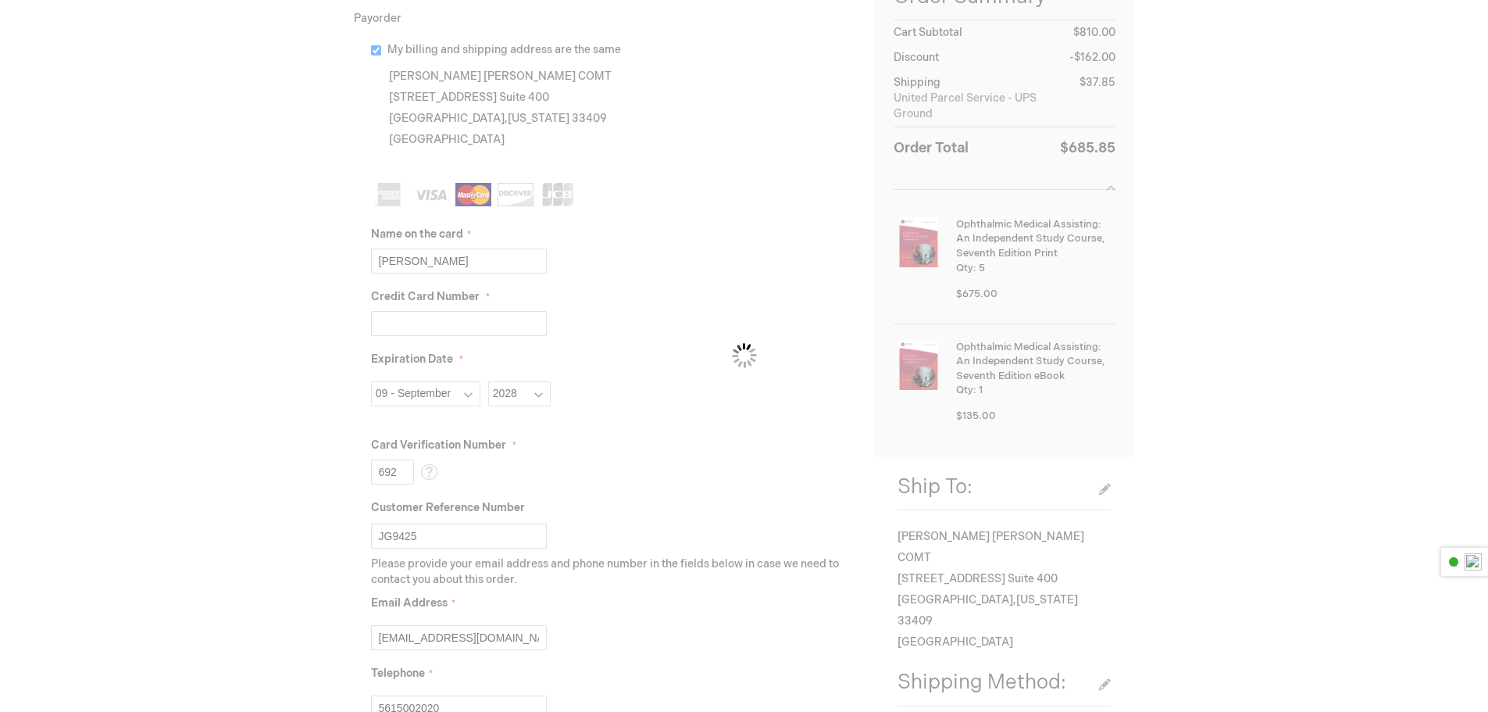
scroll to position [234, 0]
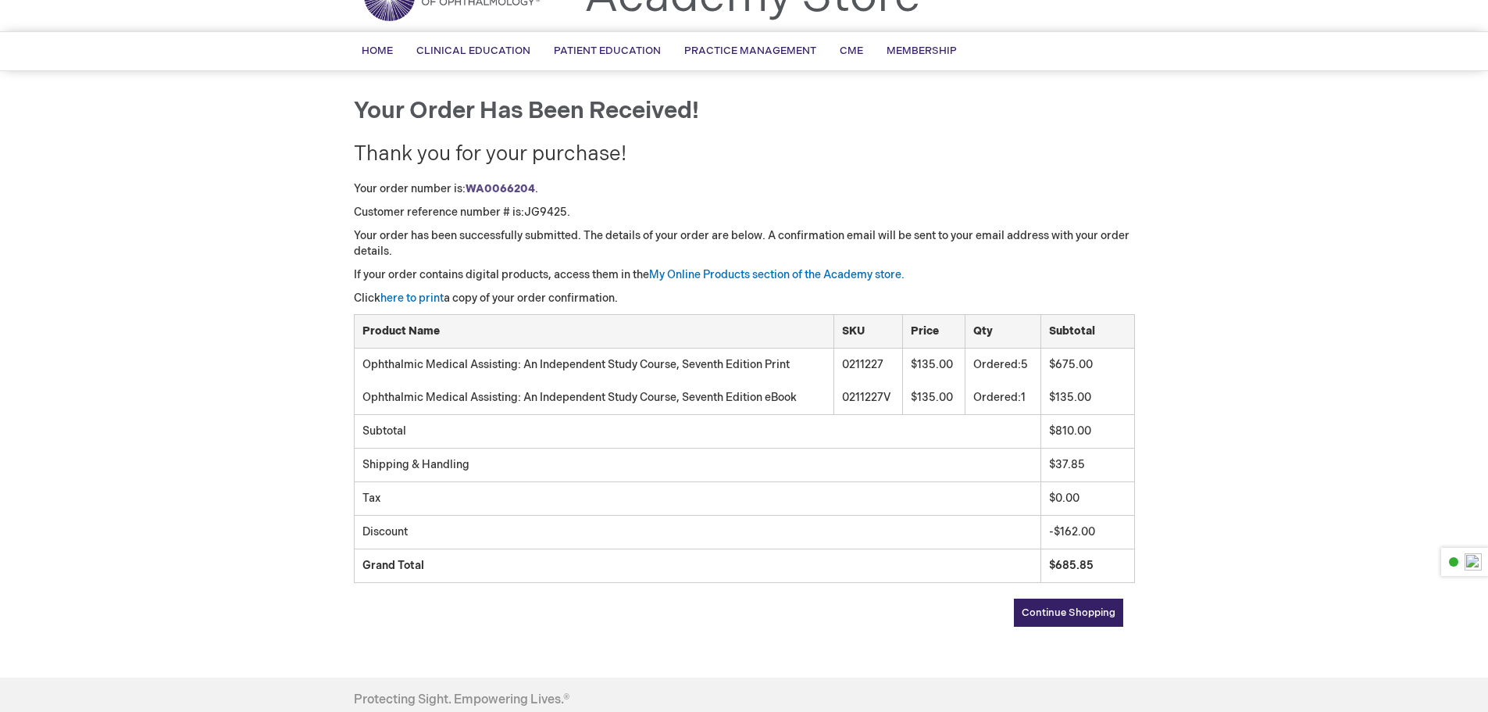
scroll to position [78, 0]
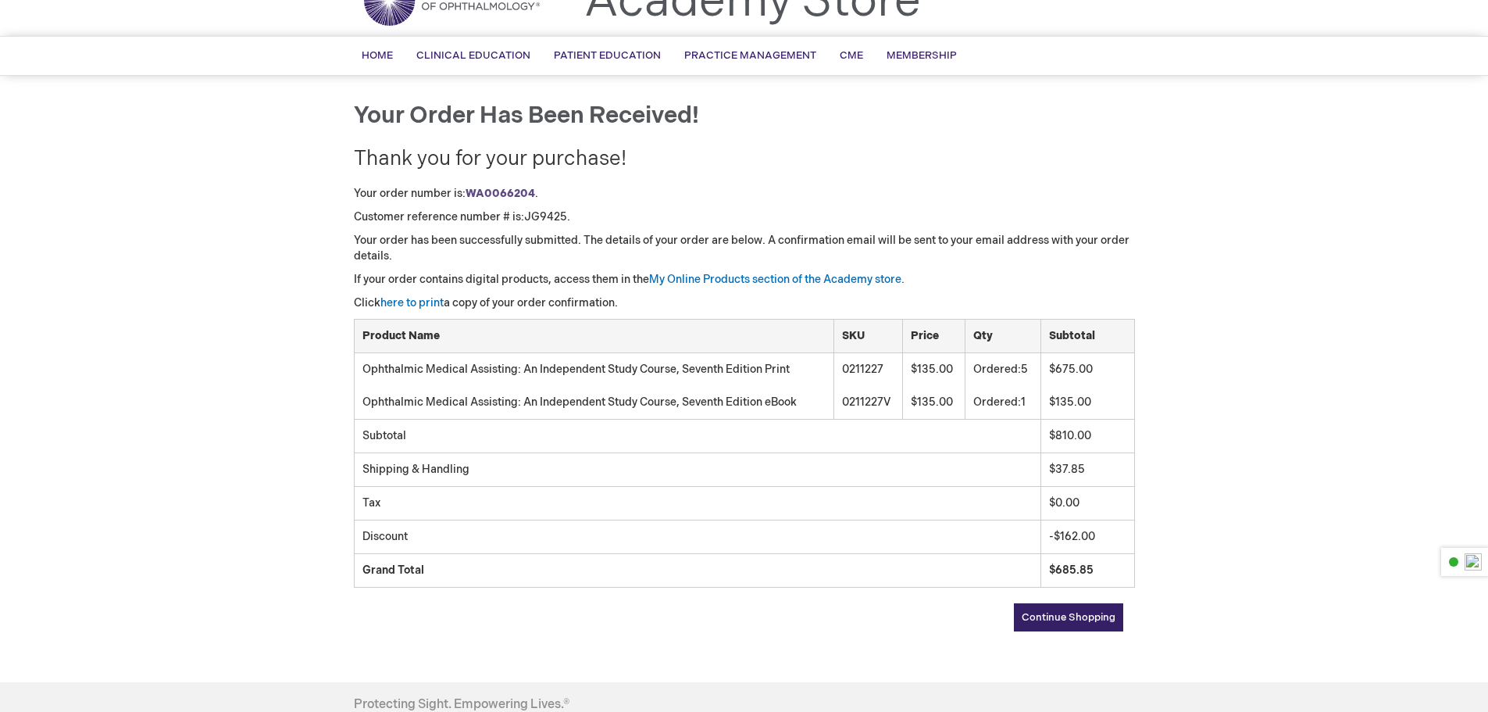
drag, startPoint x: 1041, startPoint y: 405, endPoint x: 1016, endPoint y: 404, distance: 25.0
click at [1016, 404] on tr "Ophthalmic Medical Assisting: An Independent Study Course, Seventh Edition eBoo…" at bounding box center [744, 402] width 781 height 33
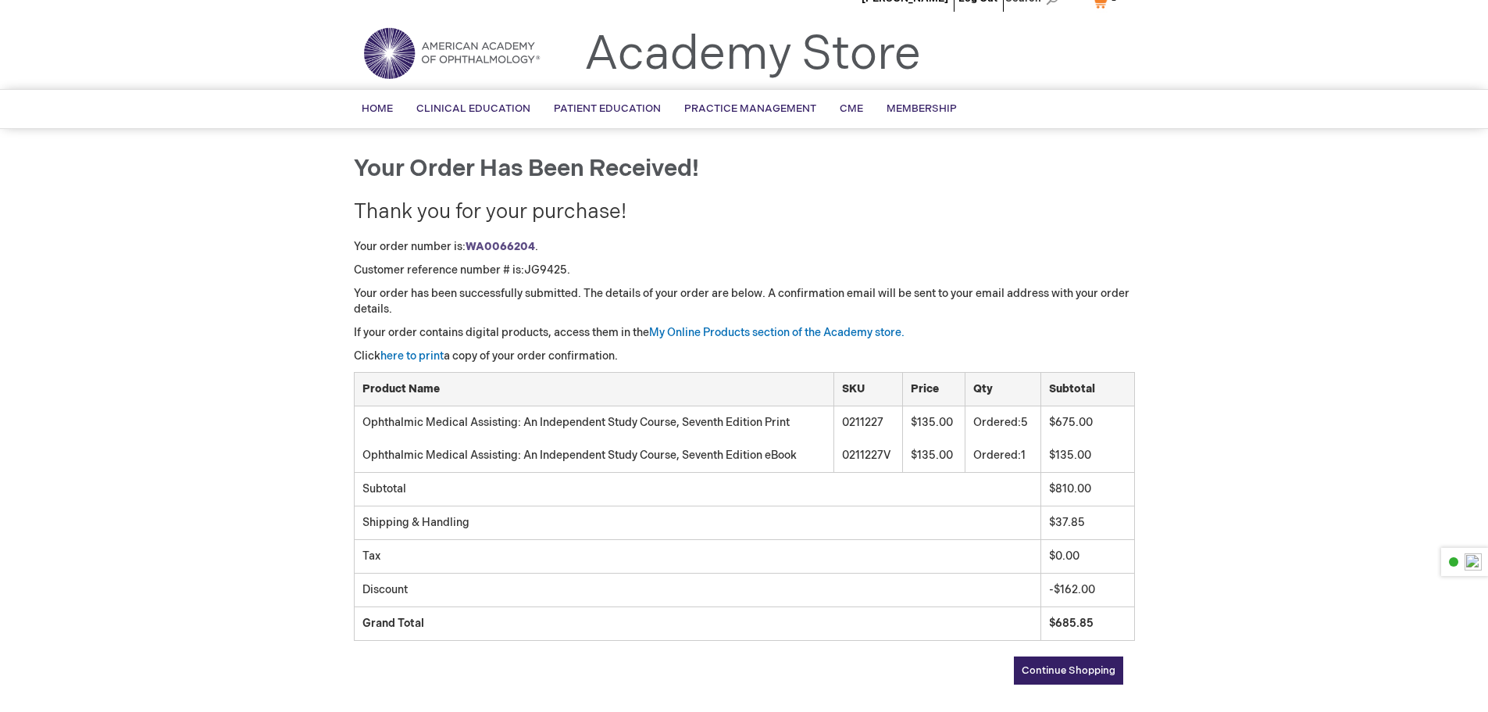
scroll to position [0, 0]
